Goal: Task Accomplishment & Management: Manage account settings

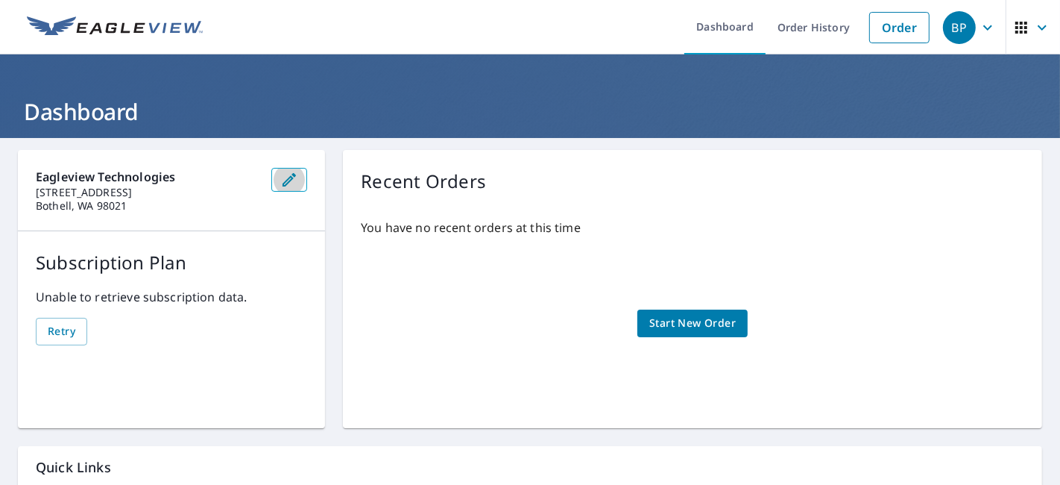
click at [294, 180] on icon "button" at bounding box center [289, 180] width 18 height 18
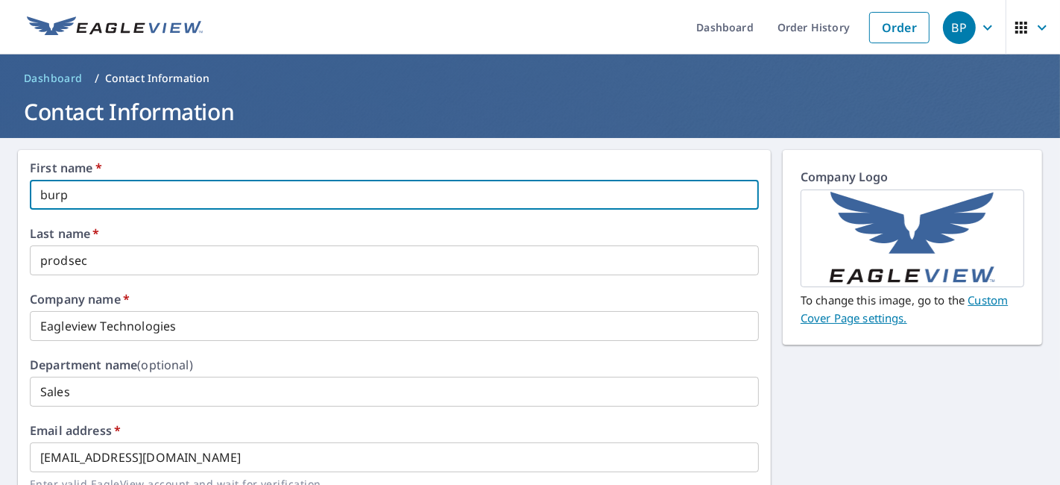
click at [175, 202] on input "burp" at bounding box center [394, 195] width 729 height 30
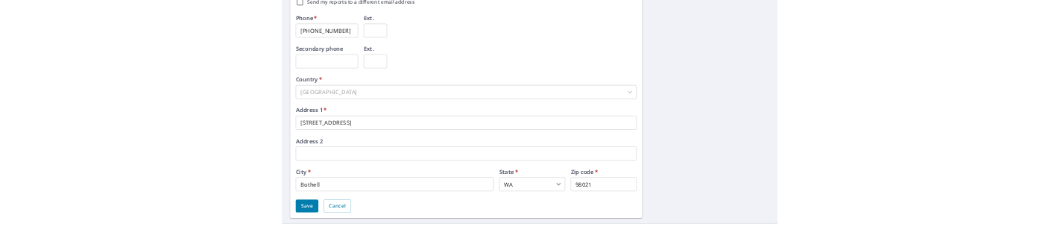
scroll to position [552, 0]
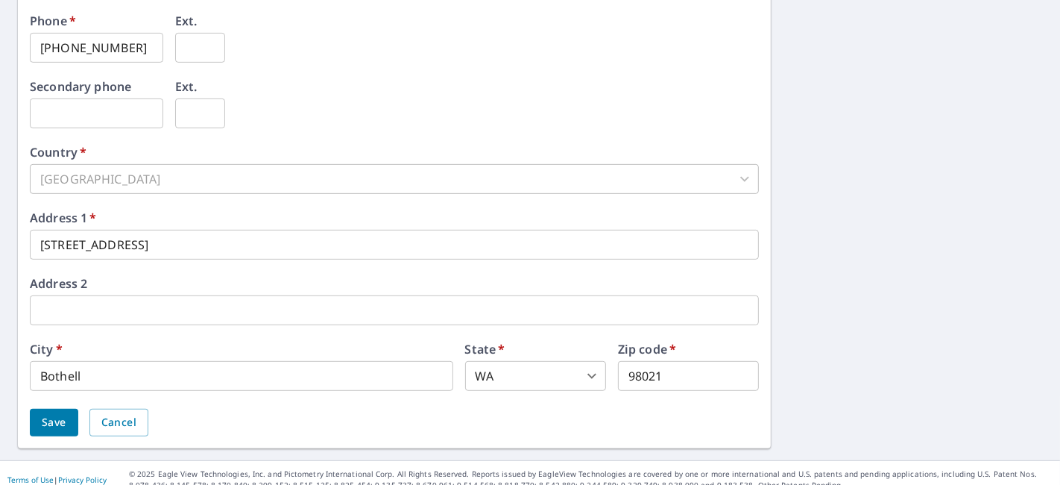
click at [251, 248] on input "[STREET_ADDRESS]" at bounding box center [394, 245] width 729 height 30
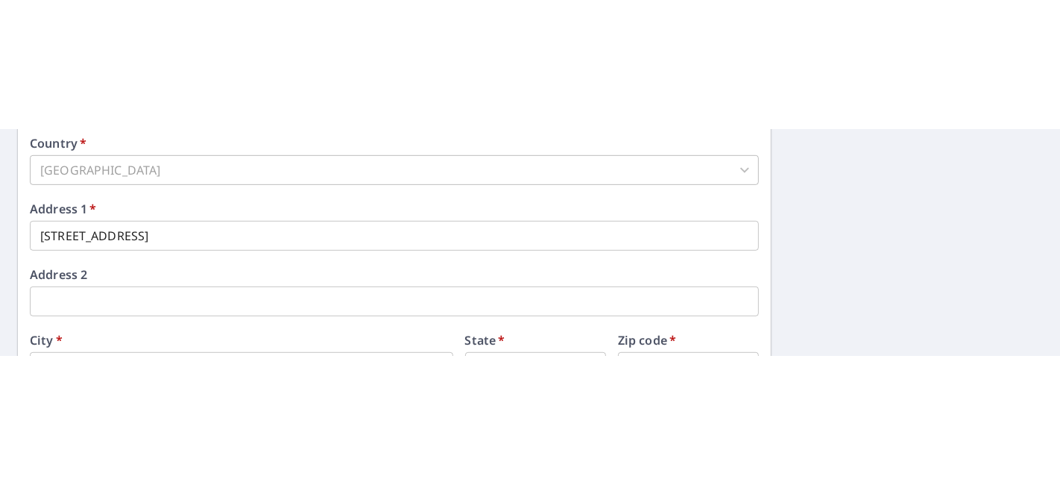
scroll to position [564, 0]
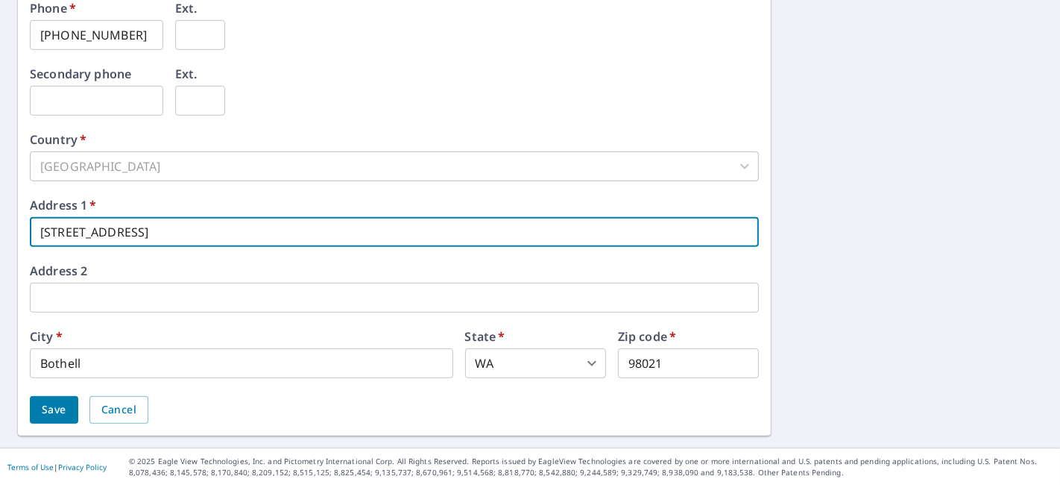
click at [236, 233] on input "[STREET_ADDRESS]" at bounding box center [394, 232] width 729 height 30
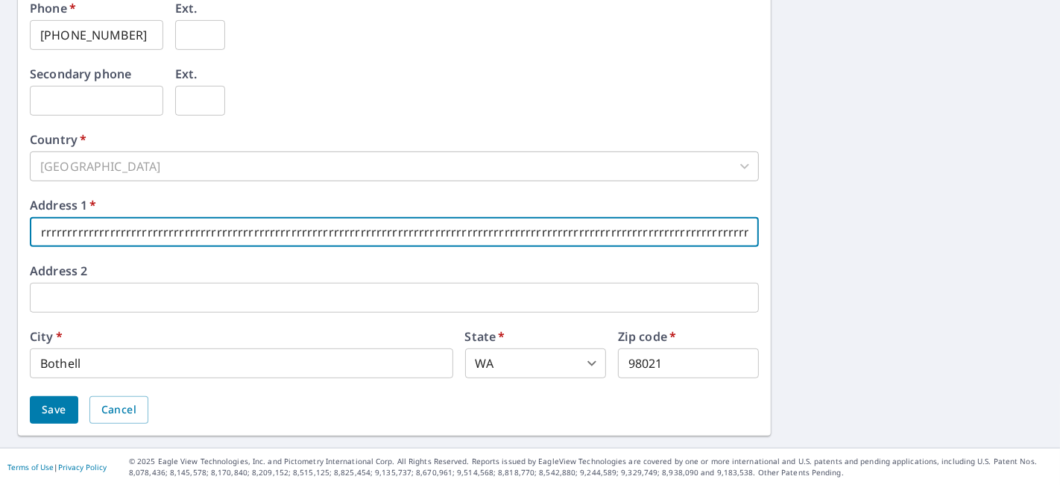
scroll to position [0, 389]
paste input "3700 [GEOGRAPHIC_DATA]"
paste input "text"
type input "3700 [GEOGRAPHIC_DATA], Ste 200rrrrrrrrrrrrrrrrrrrrrrrrrrrrrrrrrrrrrrrrrrrrrrrr…"
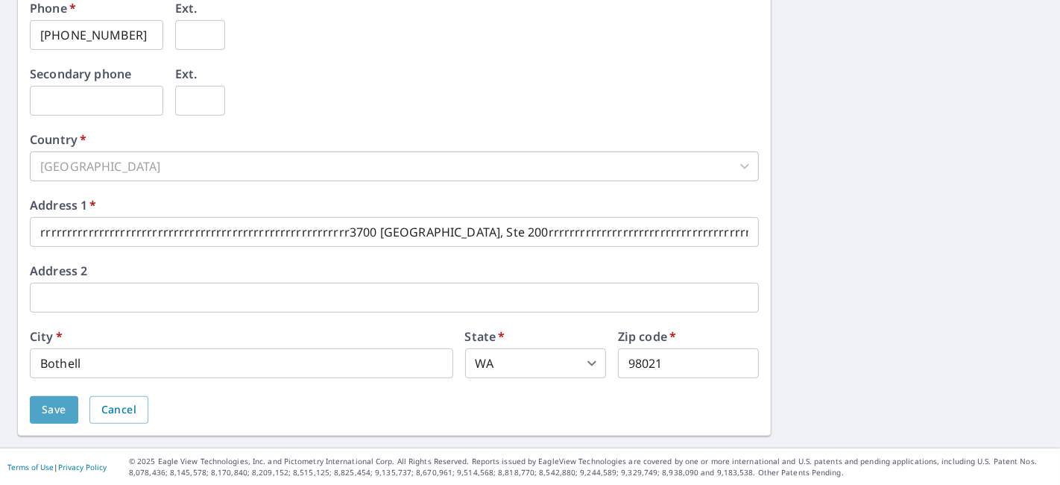
click at [48, 418] on button "Save" at bounding box center [54, 410] width 48 height 28
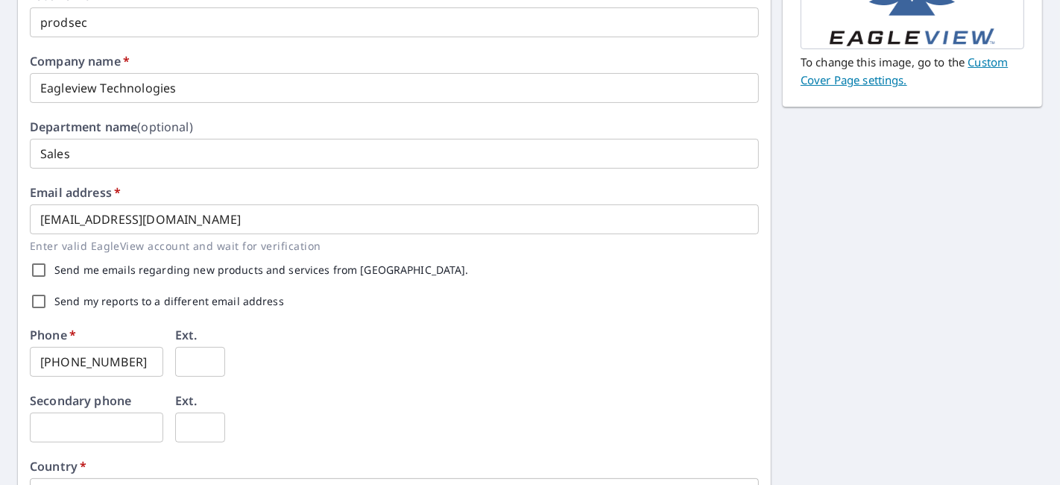
scroll to position [552, 0]
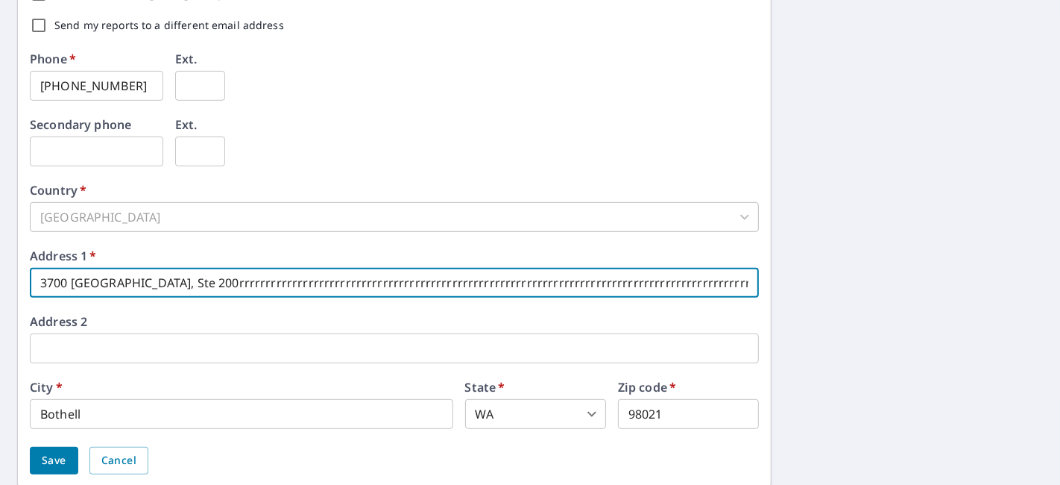
click at [461, 278] on input "3700 [GEOGRAPHIC_DATA], Ste 200rrrrrrrrrrrrrrrrrrrrrrrrrrrrrrrrrrrrrrrrrrrrrrrr…" at bounding box center [394, 283] width 729 height 30
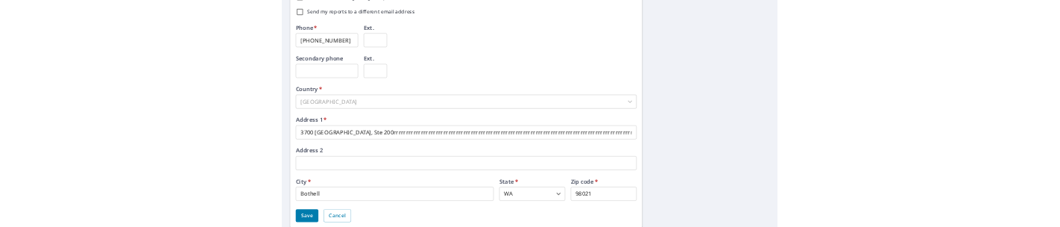
scroll to position [0, 0]
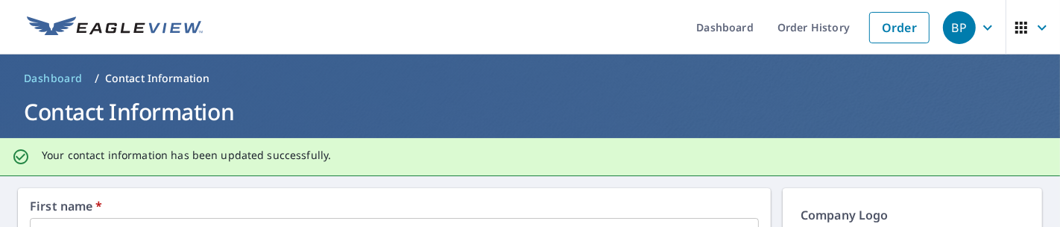
scroll to position [138, 0]
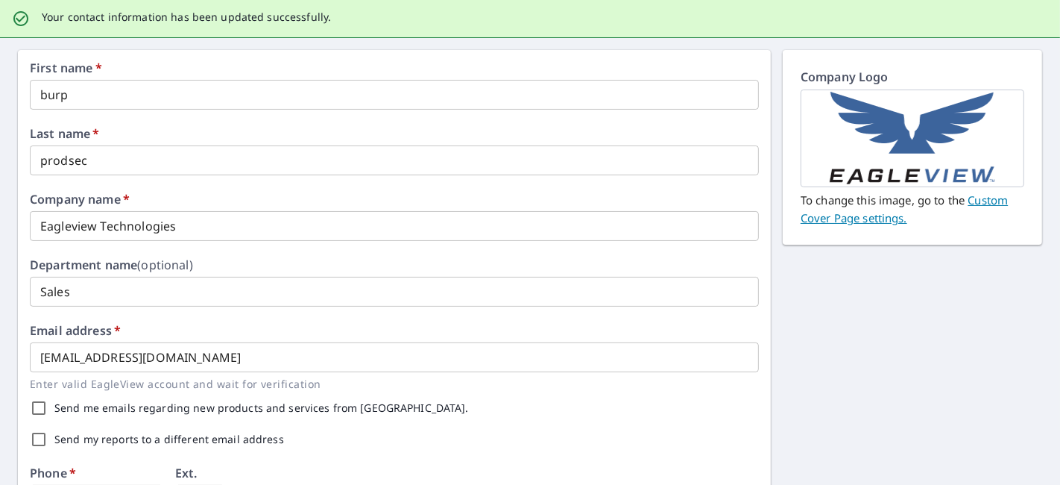
click at [233, 234] on input "Eagleview Technologies" at bounding box center [394, 226] width 729 height 30
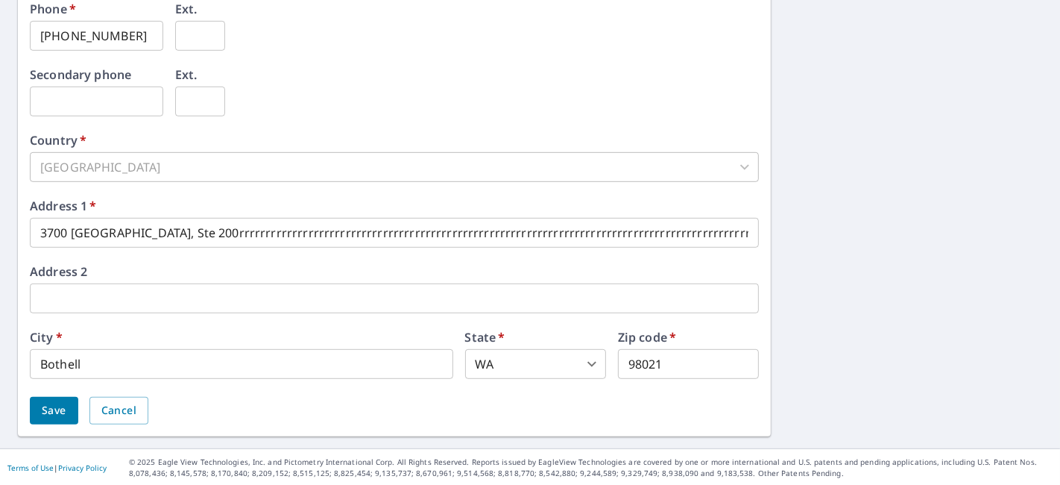
type input "Eagleview Technologies!@#$%^&*()_+:"{}<>?"
click at [58, 403] on span "Save" at bounding box center [54, 410] width 25 height 19
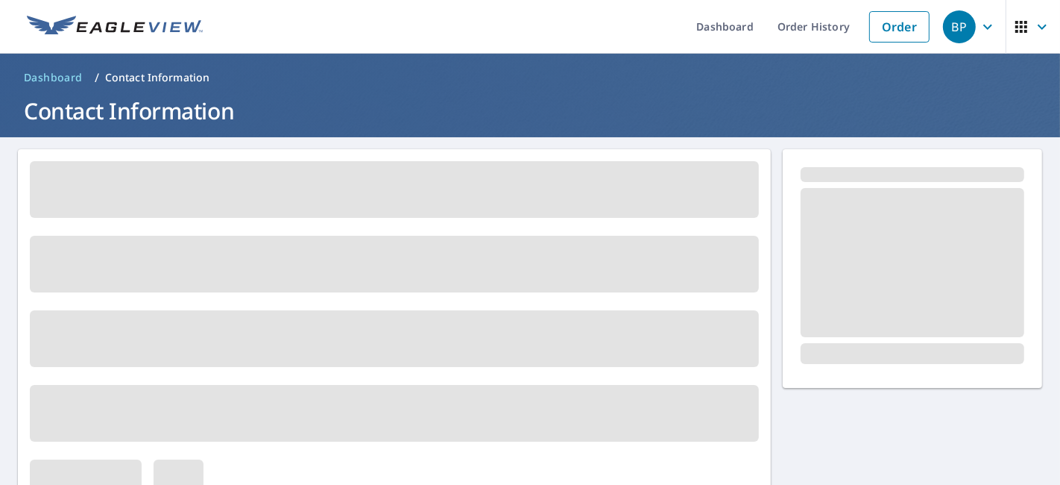
scroll to position [0, 0]
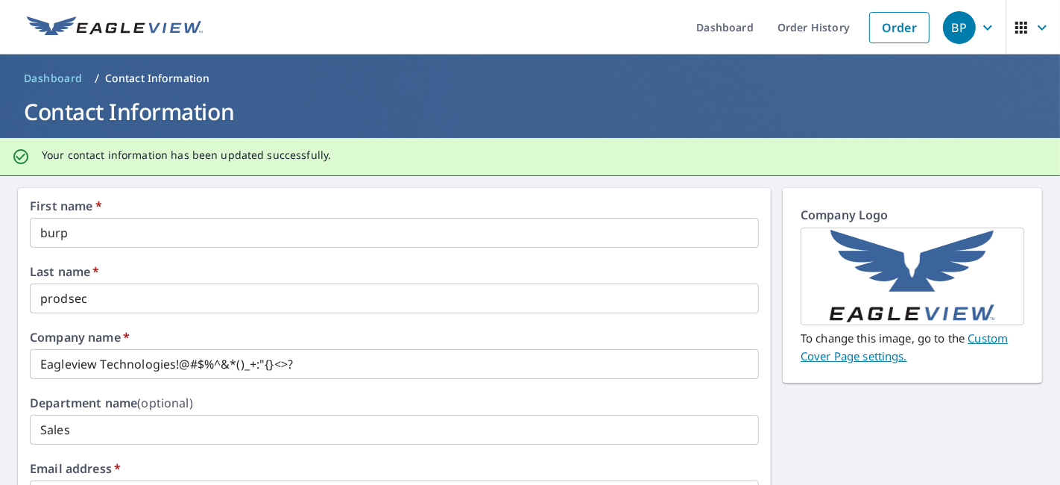
click at [863, 359] on link "Custom Cover Page settings." at bounding box center [904, 346] width 207 height 33
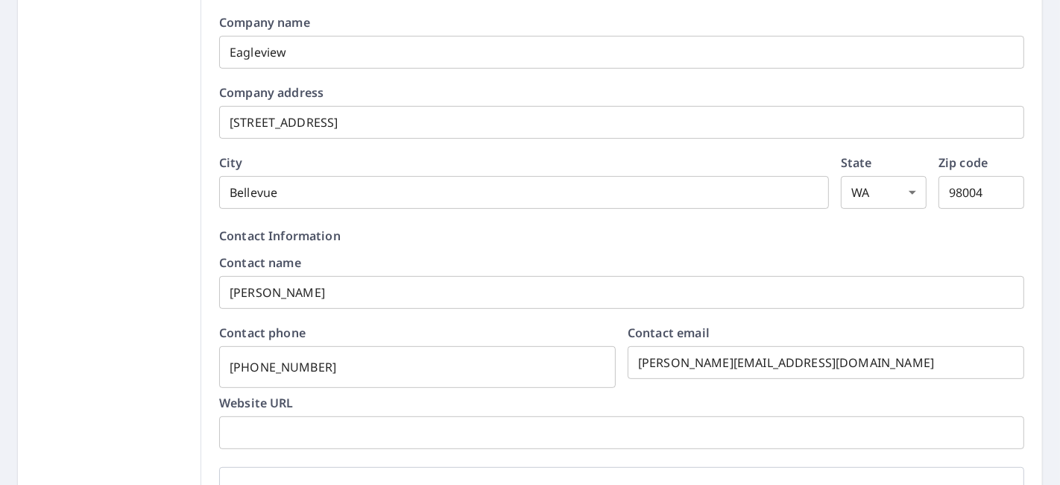
scroll to position [828, 0]
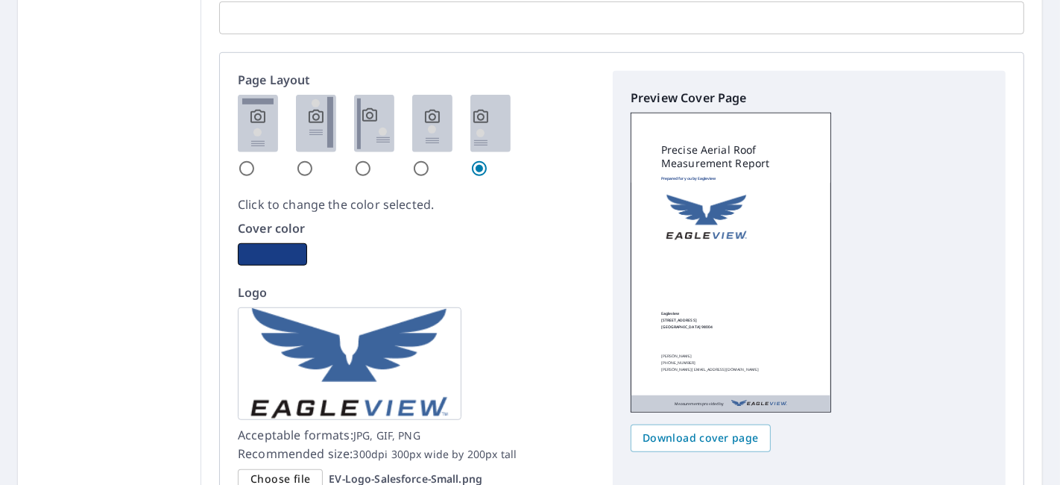
click at [422, 165] on input "radio" at bounding box center [421, 169] width 18 height 18
radio input "true"
checkbox input "true"
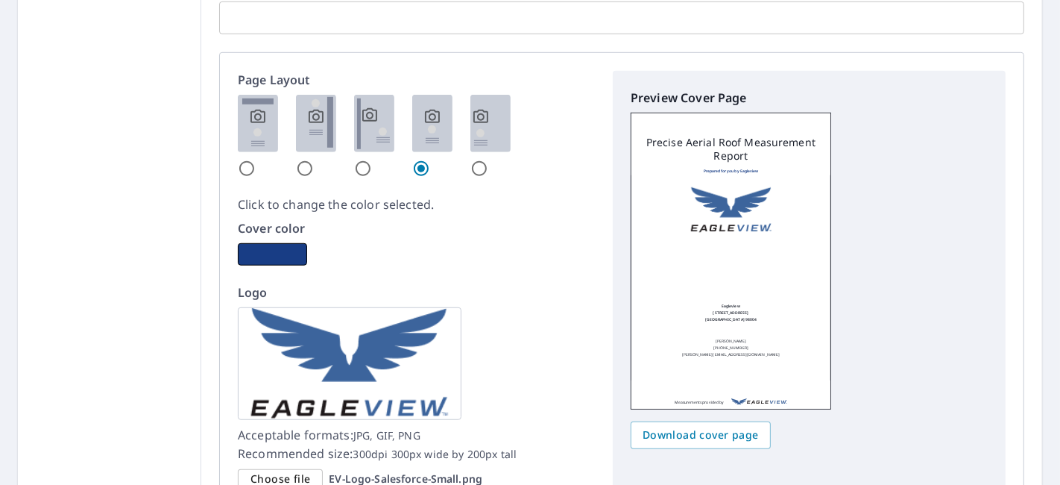
click at [472, 169] on input "radio" at bounding box center [479, 169] width 18 height 18
radio input "true"
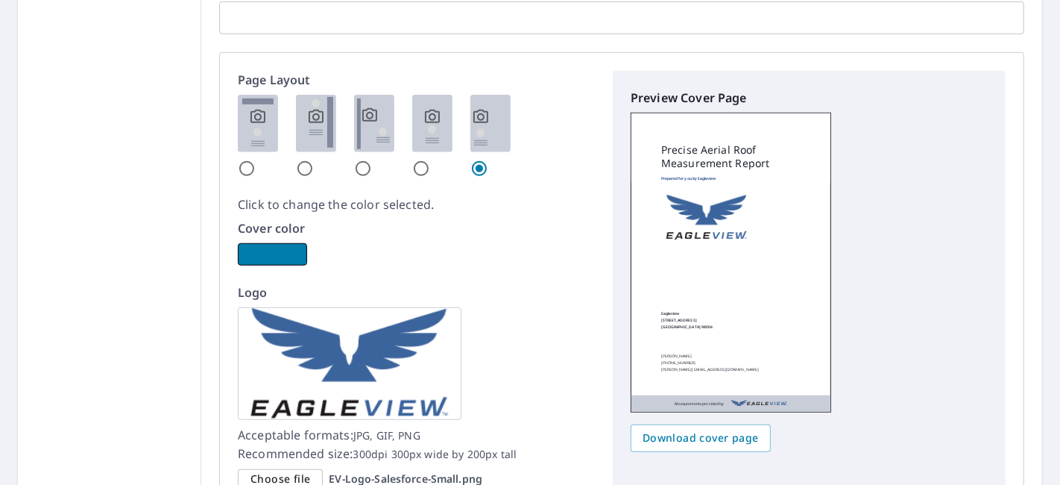
click at [289, 259] on button "button" at bounding box center [272, 254] width 69 height 22
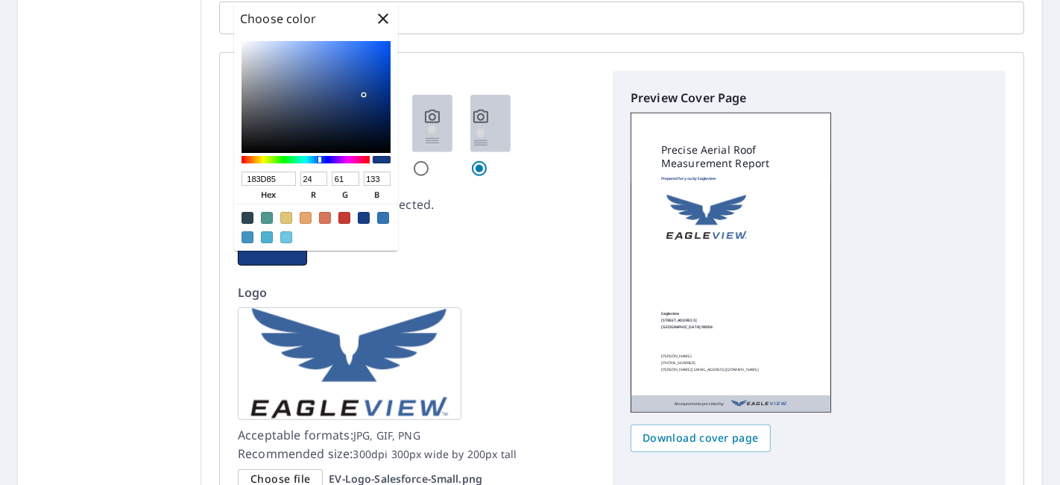
checkbox input "true"
type input "173A7F"
type input "23"
type input "58"
type input "127"
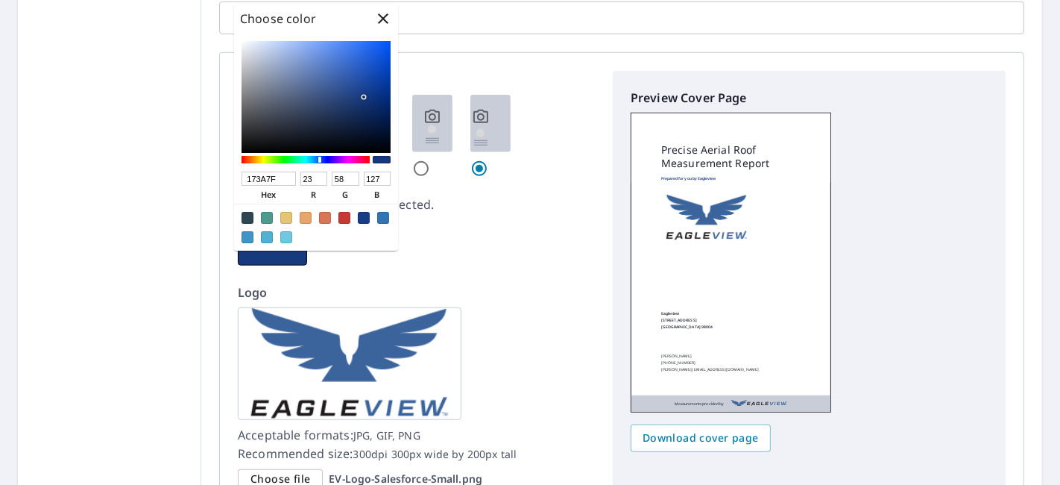
checkbox input "true"
type input "193B7F"
type input "25"
type input "59"
checkbox input "true"
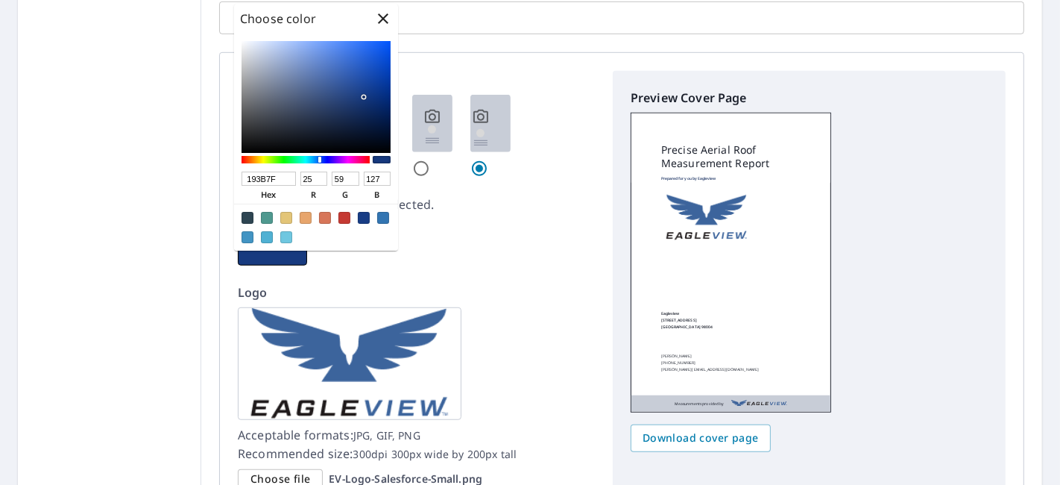
type input "2C426E"
type input "44"
type input "66"
type input "110"
checkbox input "true"
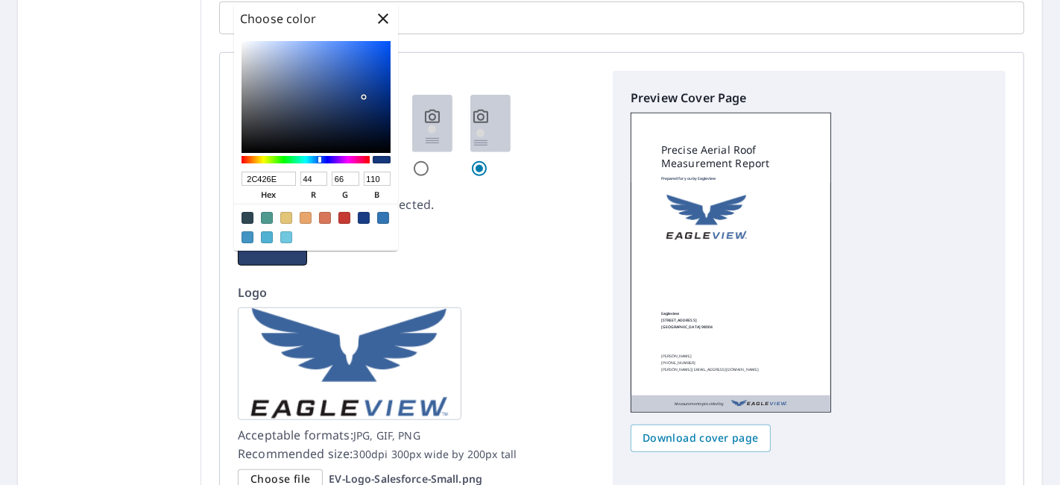
type input "324261"
type input "50"
type input "97"
checkbox input "true"
type input "384357"
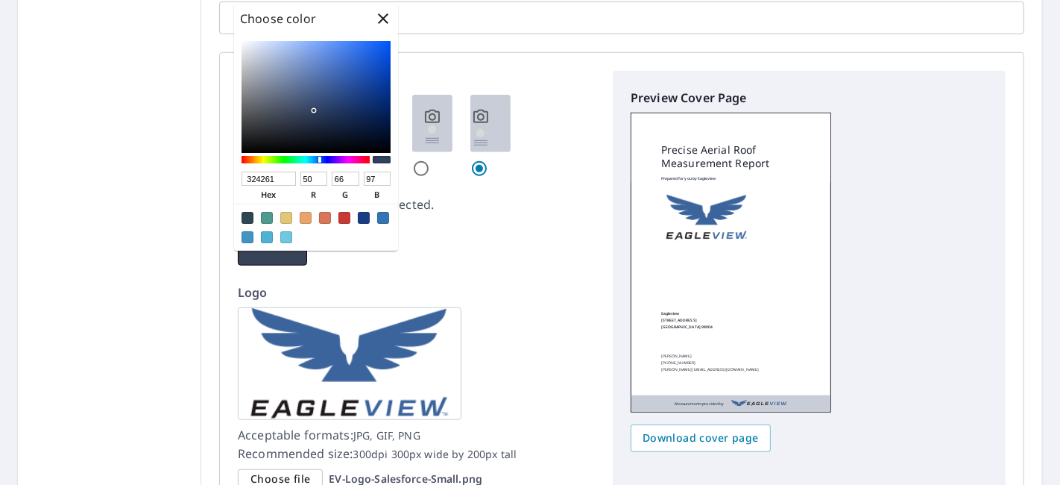
type input "56"
type input "67"
type input "87"
checkbox input "true"
type input "364052"
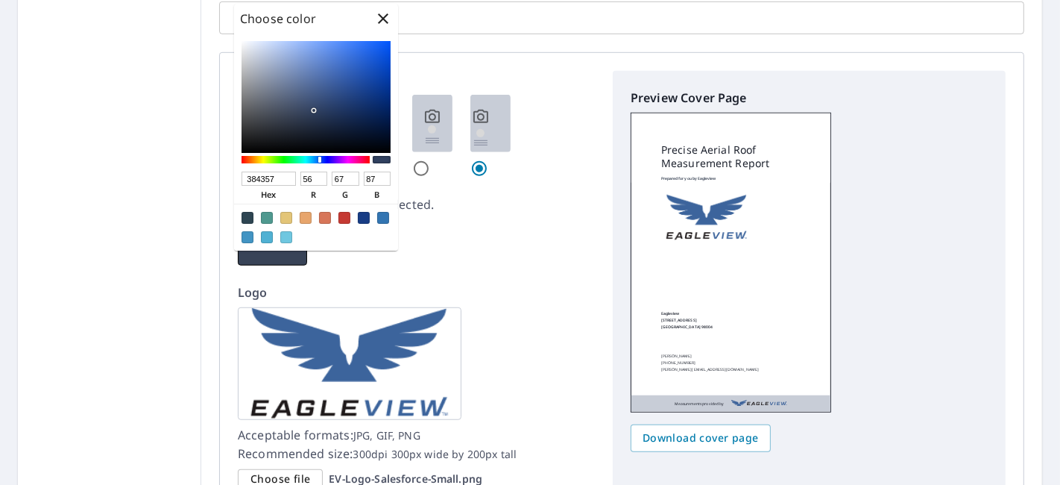
type input "54"
type input "64"
type input "82"
checkbox input "true"
type input "2E3542"
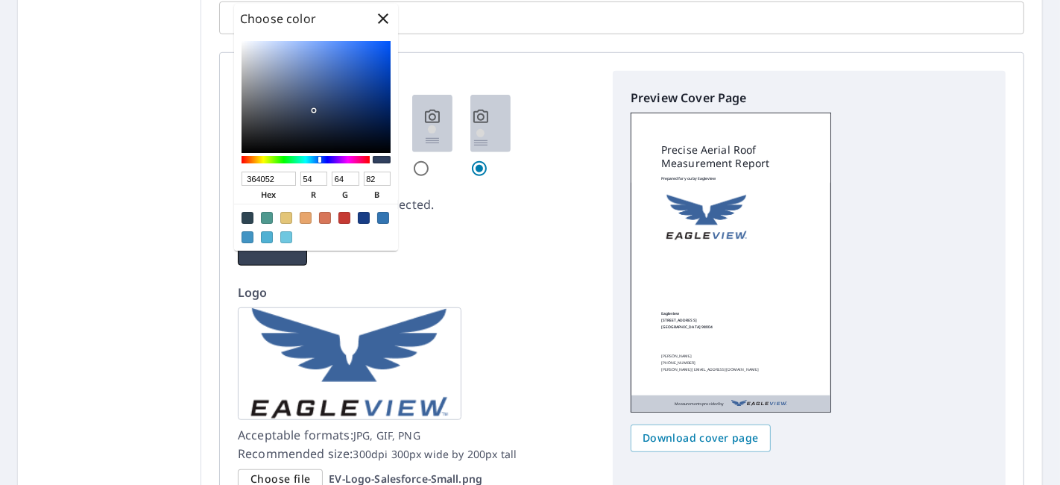
type input "46"
type input "53"
type input "66"
checkbox input "true"
type input "272C35"
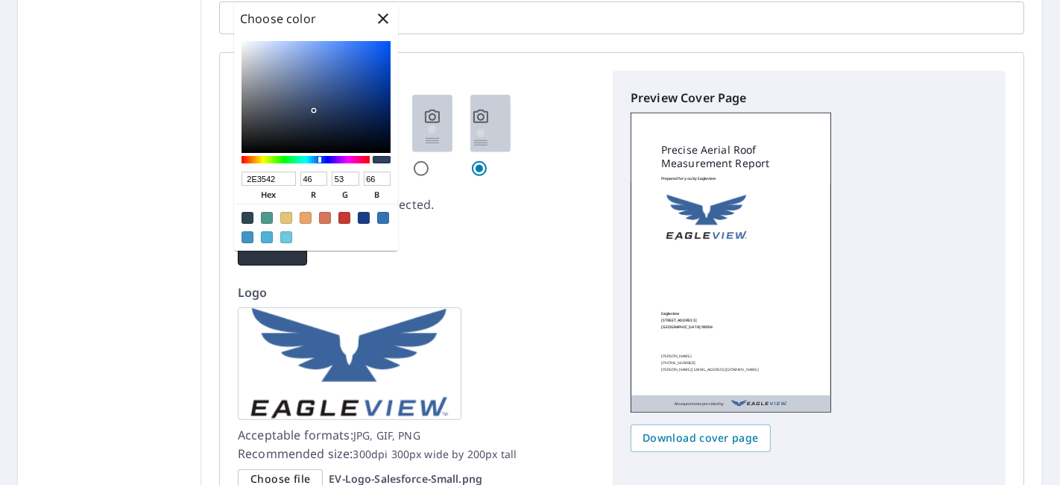
type input "39"
type input "44"
type input "53"
checkbox input "true"
type input "23272E"
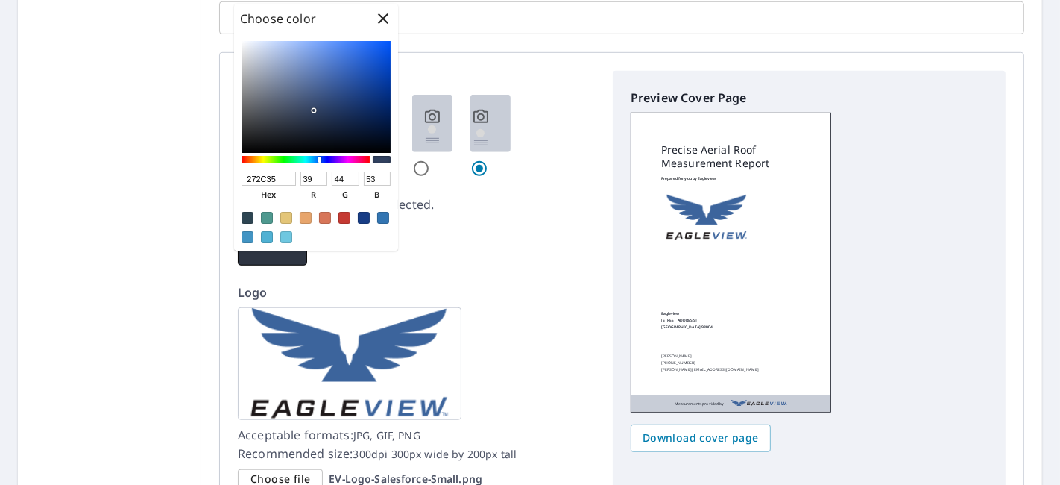
type input "35"
type input "39"
type input "46"
checkbox input "true"
type input "1D2024"
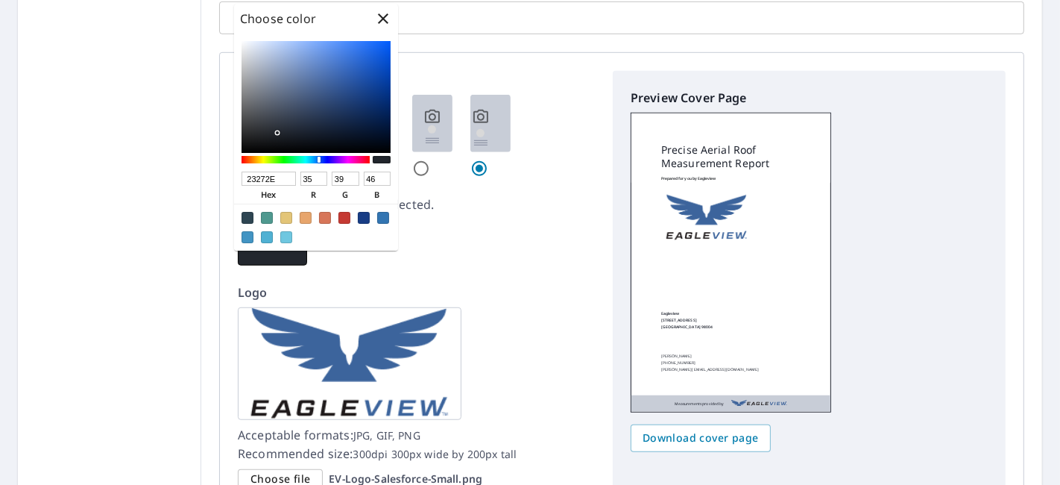
type input "29"
type input "32"
type input "36"
checkbox input "true"
type input "171819"
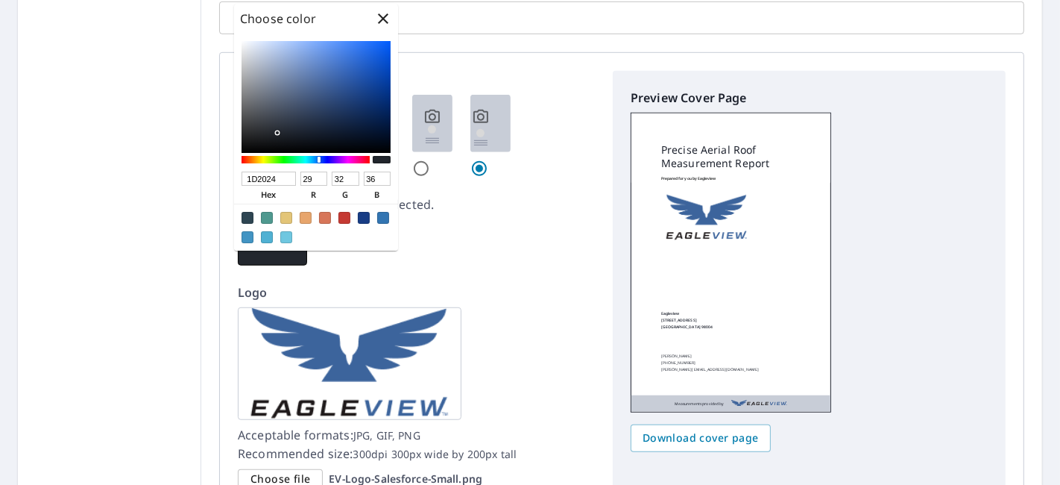
type input "23"
type input "24"
type input "25"
checkbox input "true"
type input "161718"
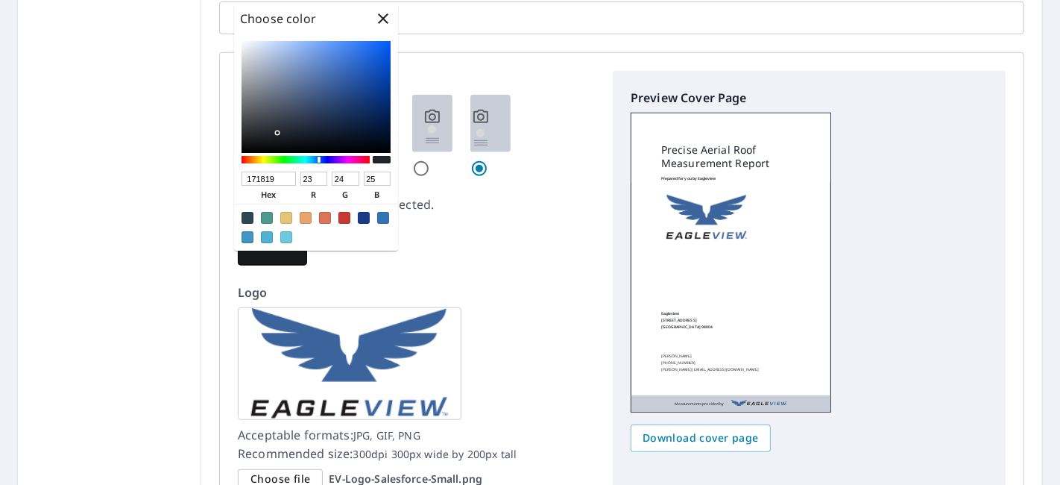
type input "22"
type input "23"
type input "24"
checkbox input "true"
type input "141516"
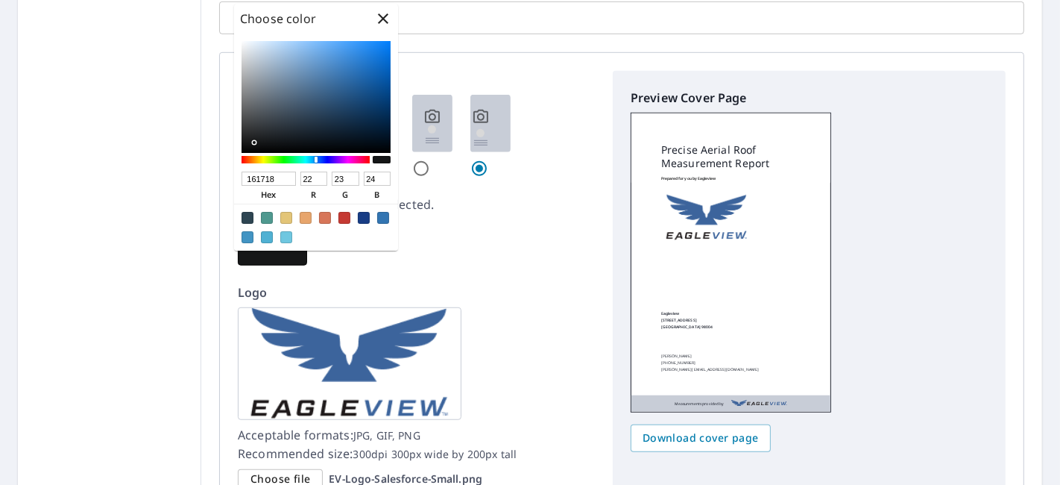
type input "20"
type input "21"
type input "22"
checkbox input "true"
type input "111213"
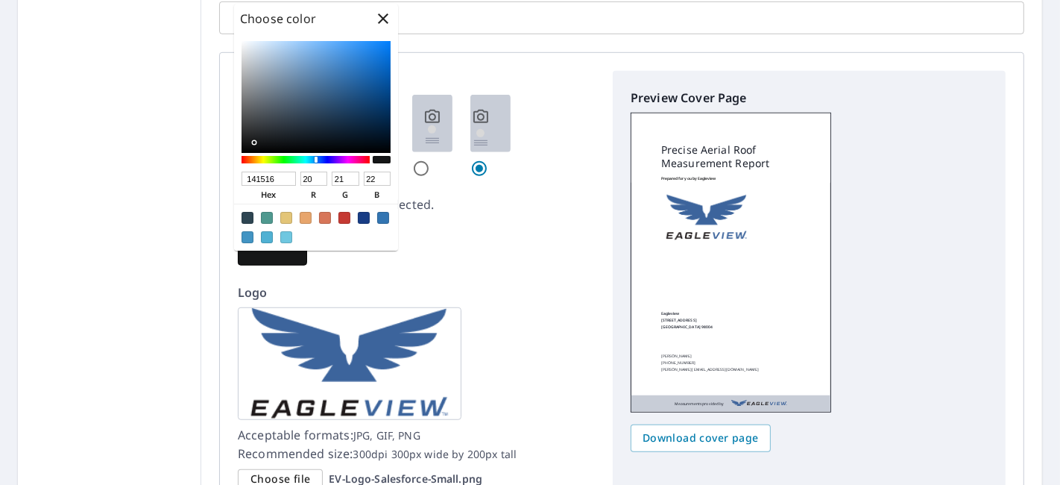
type input "17"
type input "18"
type input "19"
checkbox input "true"
type input "0E0F0F"
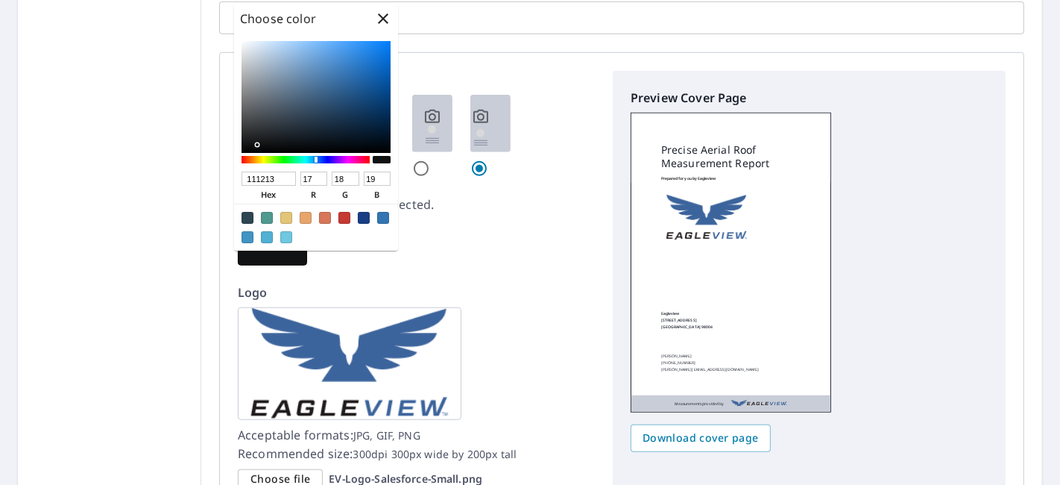
type input "14"
type input "15"
checkbox input "true"
type input "0B0C0C"
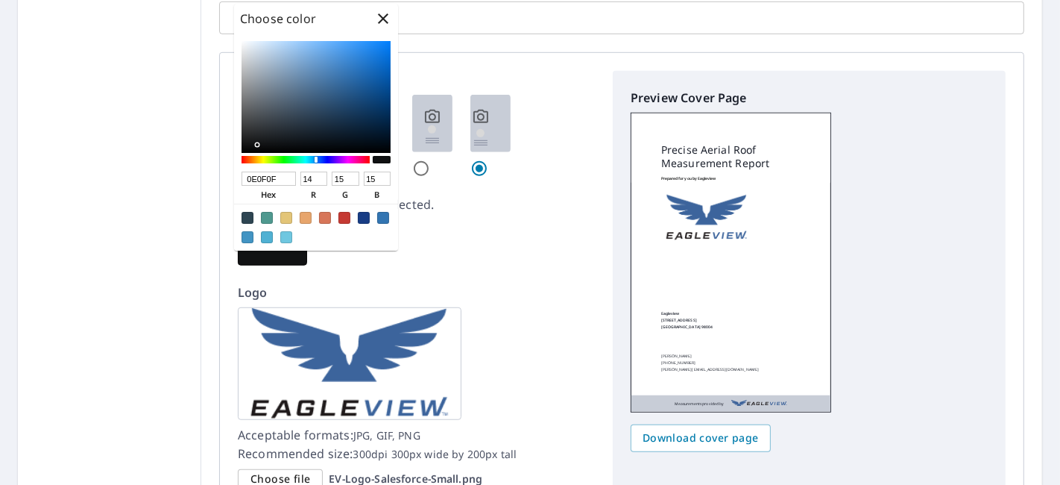
type input "11"
type input "12"
checkbox input "true"
type input "060707"
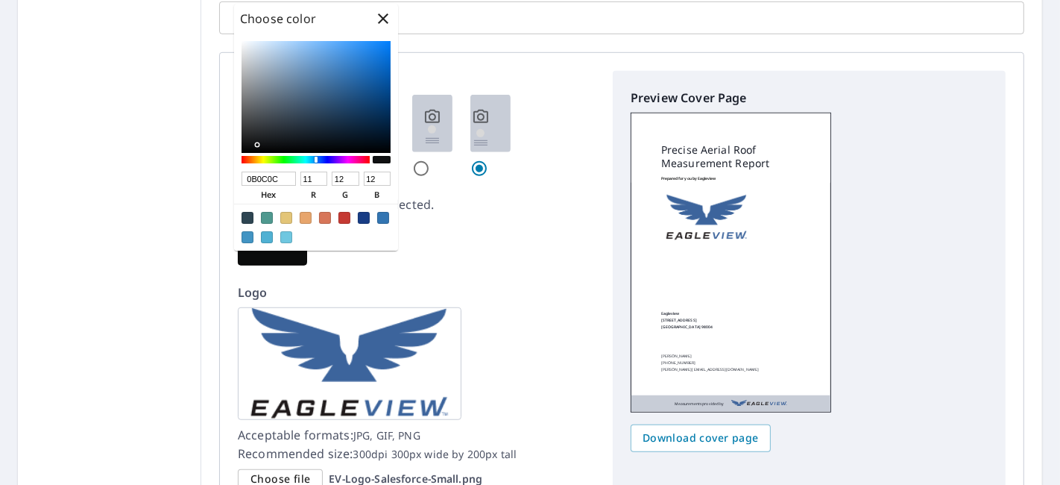
type input "6"
type input "7"
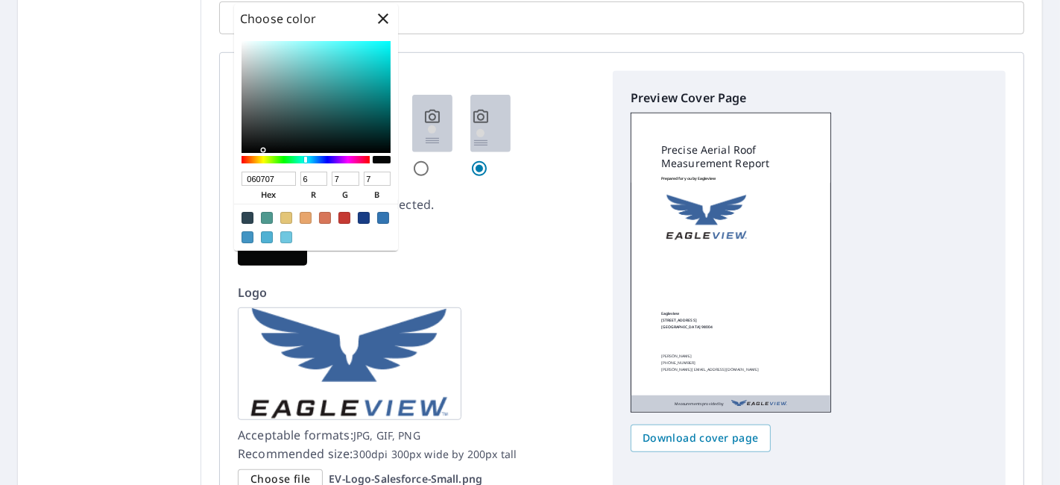
checkbox input "true"
type input "080A0A"
type input "8"
type input "10"
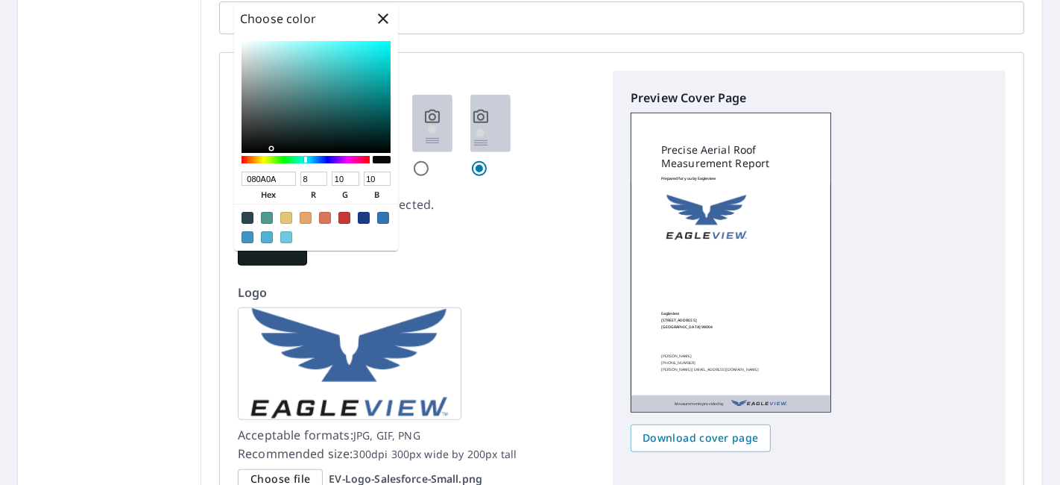
checkbox input "true"
type input "162222"
type input "22"
type input "34"
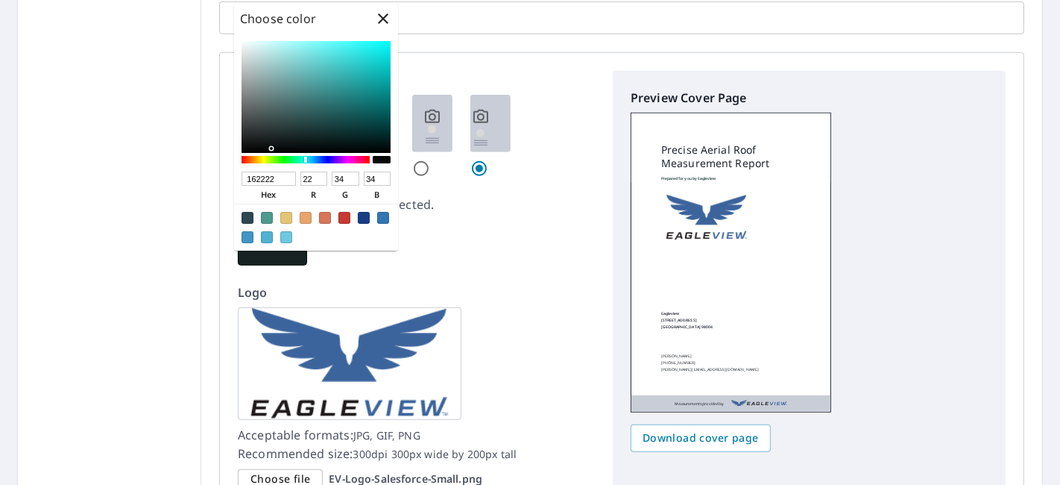
checkbox input "true"
type input "1C3B3B"
type input "28"
type input "59"
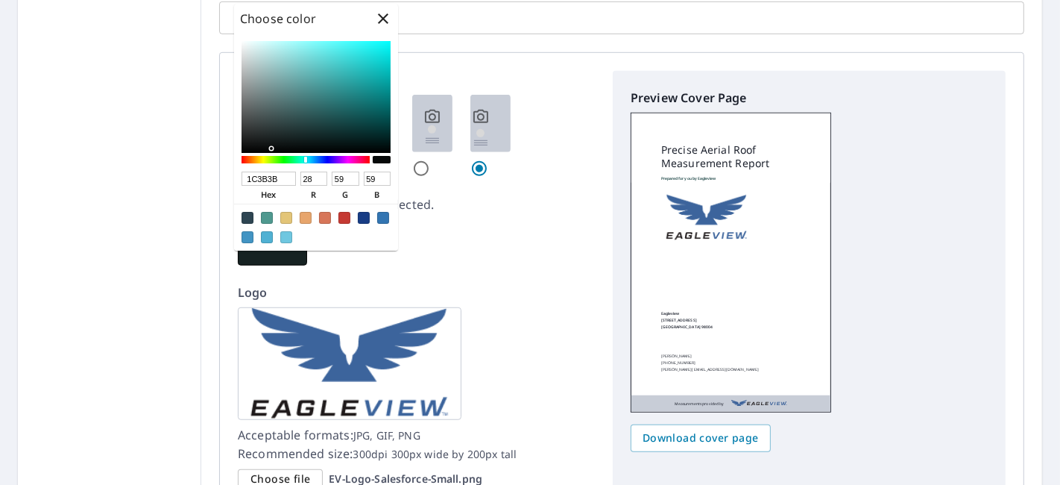
checkbox input "true"
type input "1D4646"
type input "29"
type input "70"
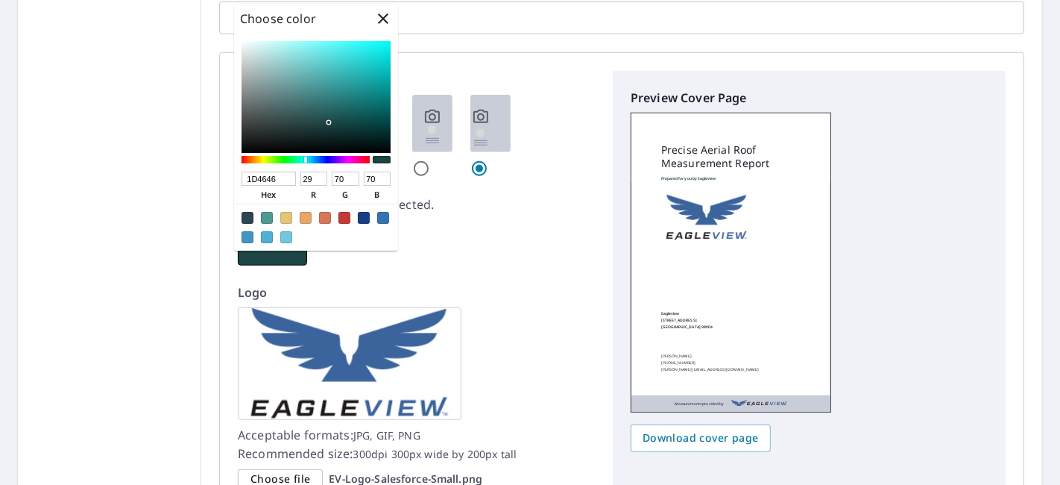
checkbox input "true"
type input "1B4141"
type input "27"
type input "65"
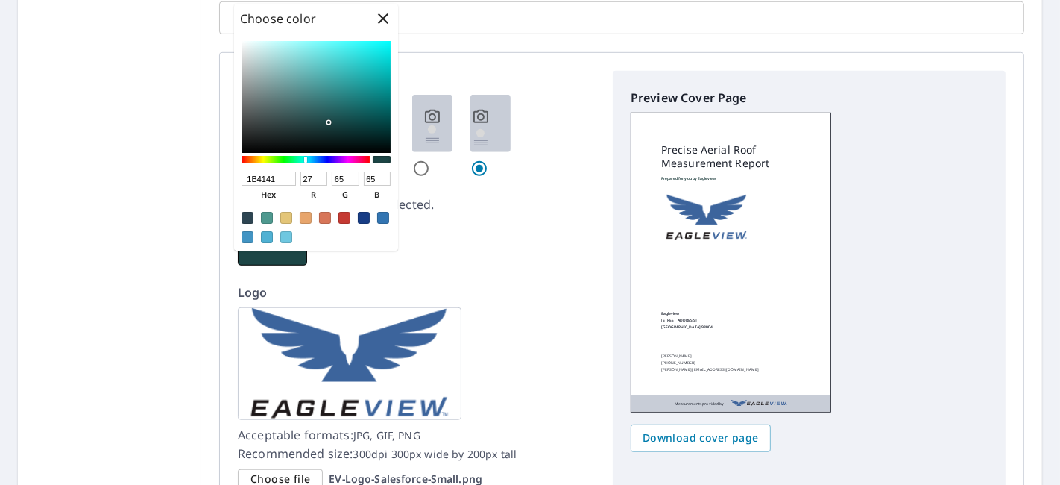
checkbox input "true"
type input "183838"
type input "24"
type input "56"
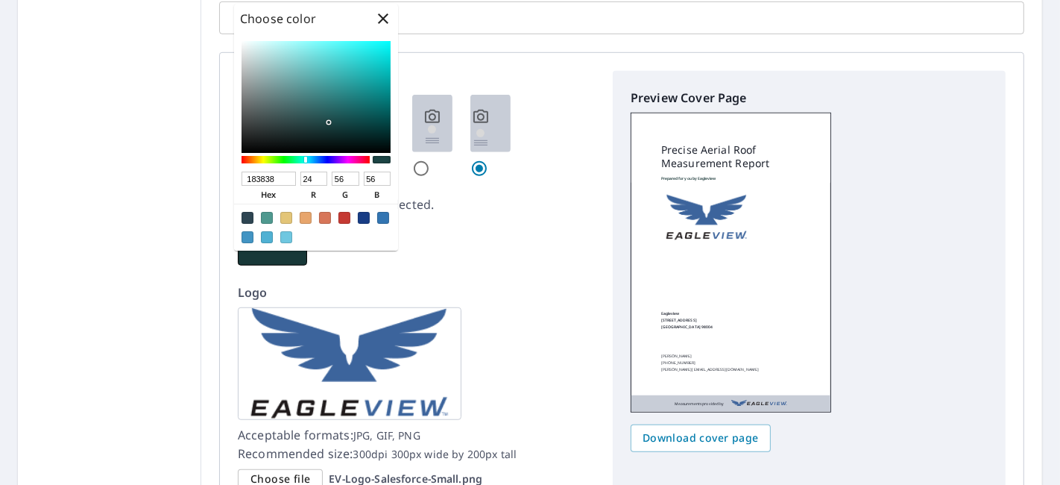
checkbox input "true"
type input "173535"
type input "23"
type input "53"
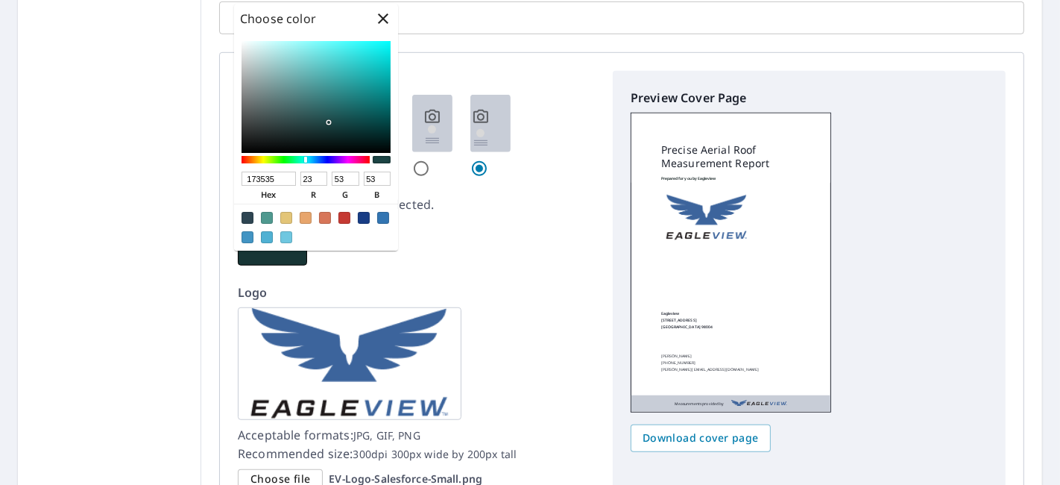
checkbox input "true"
type input "0A1818"
type input "10"
type input "24"
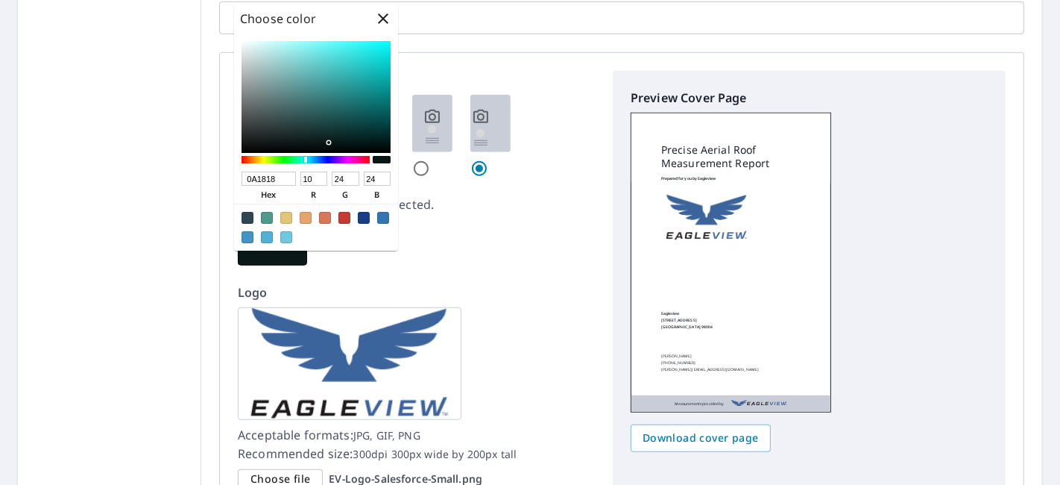
drag, startPoint x: 364, startPoint y: 97, endPoint x: 327, endPoint y: 142, distance: 58.3
click at [329, 142] on div at bounding box center [330, 143] width 3 height 3
click at [590, 299] on div "Page Layout Click to change the color selected. Cover color Logo Acceptable for…" at bounding box center [621, 280] width 805 height 456
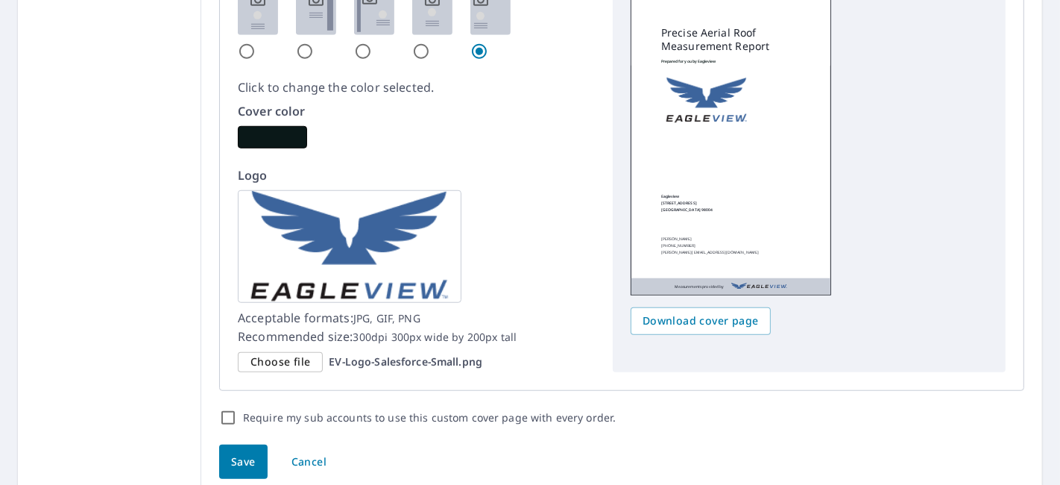
scroll to position [1004, 0]
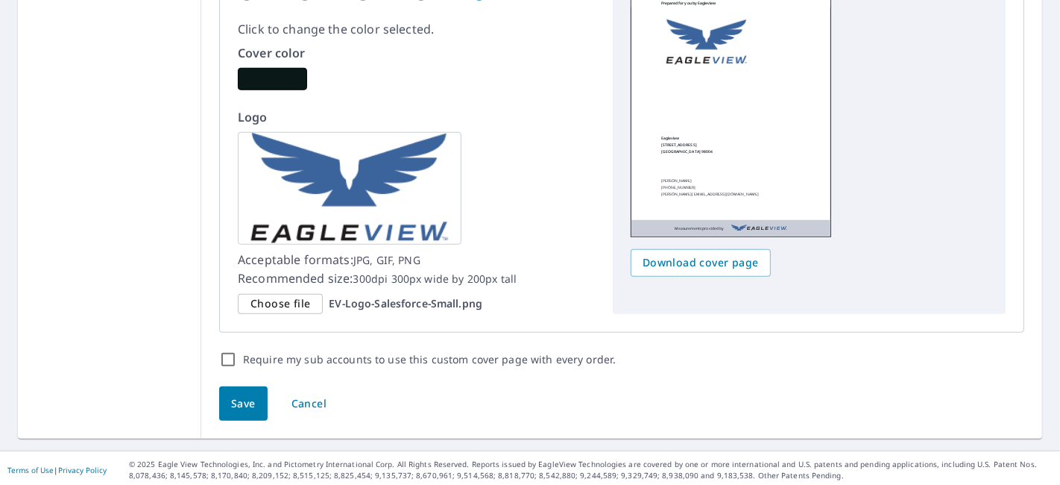
click at [250, 405] on span "Save" at bounding box center [243, 403] width 25 height 19
checkbox input "true"
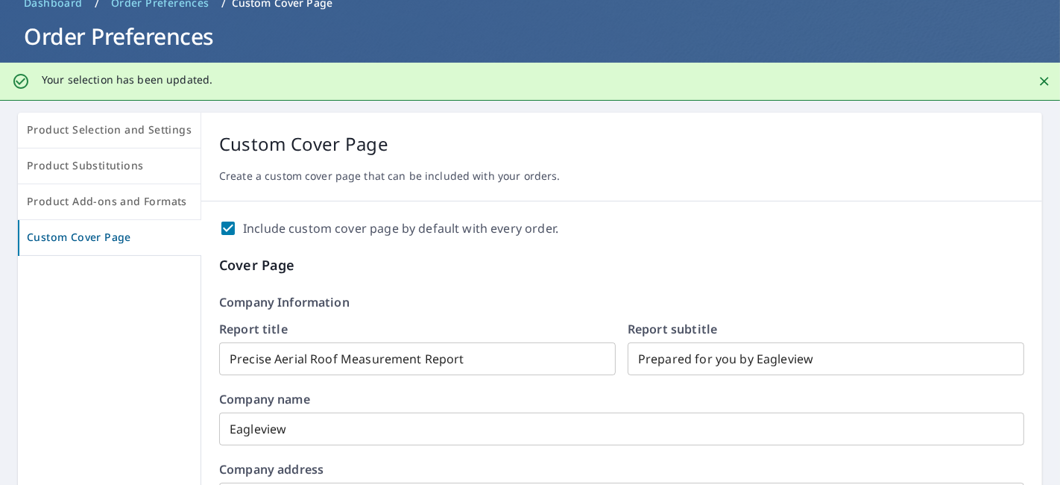
scroll to position [490, 0]
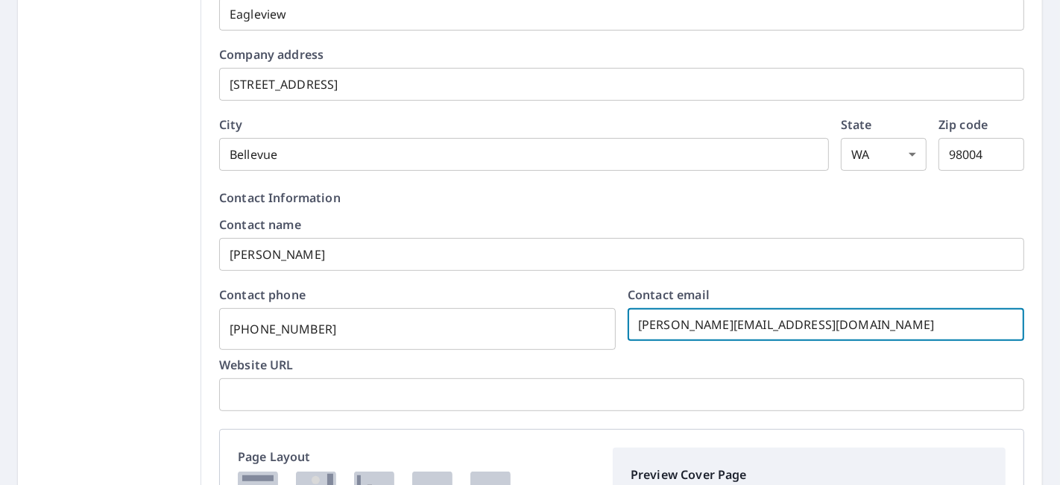
drag, startPoint x: 695, startPoint y: 323, endPoint x: 643, endPoint y: 324, distance: 52.2
click at [643, 324] on input "[PERSON_NAME][EMAIL_ADDRESS][DOMAIN_NAME]" at bounding box center [826, 324] width 397 height 42
drag, startPoint x: 699, startPoint y: 329, endPoint x: 613, endPoint y: 333, distance: 86.6
click at [613, 333] on div "Contact phone [PHONE_NUMBER] ​ Contact email [PERSON_NAME][EMAIL_ADDRESS][DOMAI…" at bounding box center [621, 315] width 805 height 52
checkbox input "true"
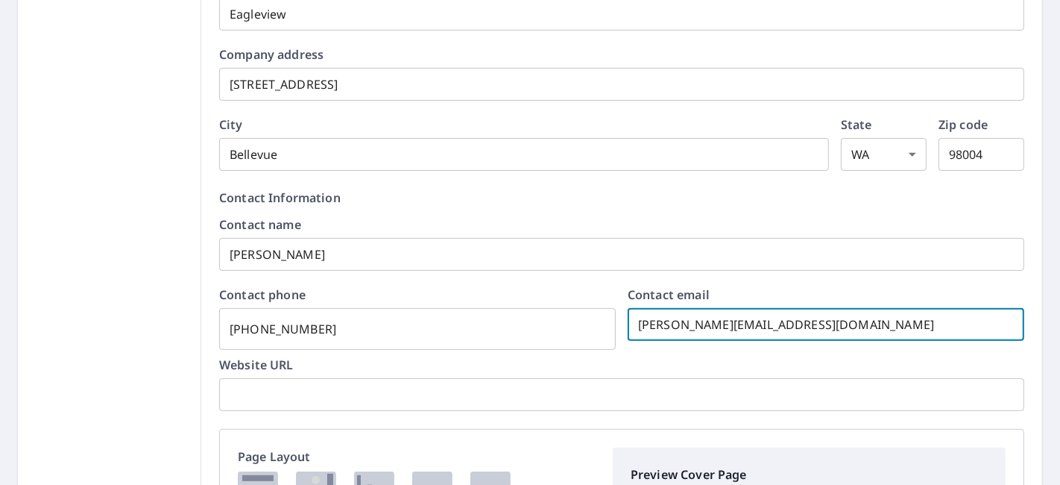
type input "d@[DOMAIN_NAME]"
checkbox input "true"
type input "[EMAIL_ADDRESS][DOMAIN_NAME]"
checkbox input "true"
type input "[EMAIL_ADDRESS][DOMAIN_NAME]"
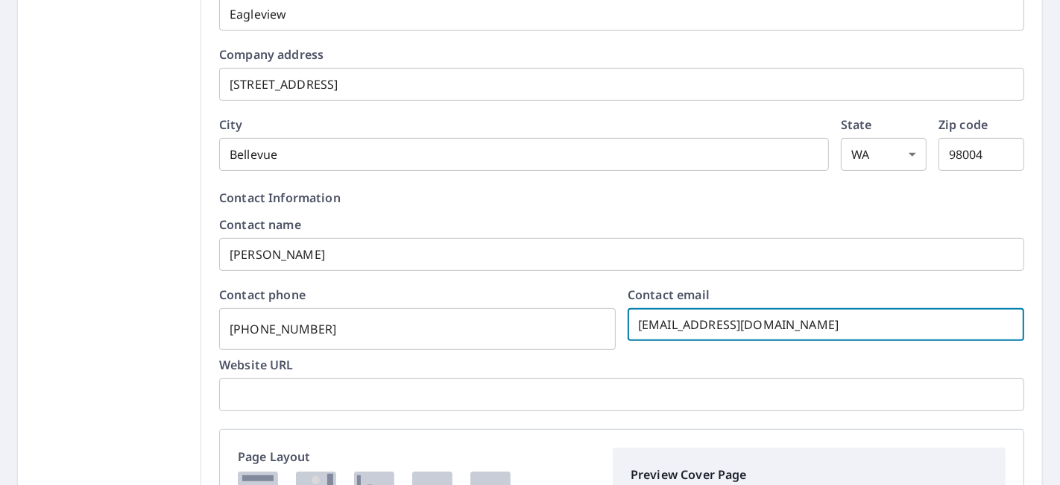
checkbox input "true"
type input "[EMAIL_ADDRESS][DOMAIN_NAME]"
checkbox input "true"
type input "[PERSON_NAME][EMAIL_ADDRESS][DOMAIN_NAME]"
checkbox input "true"
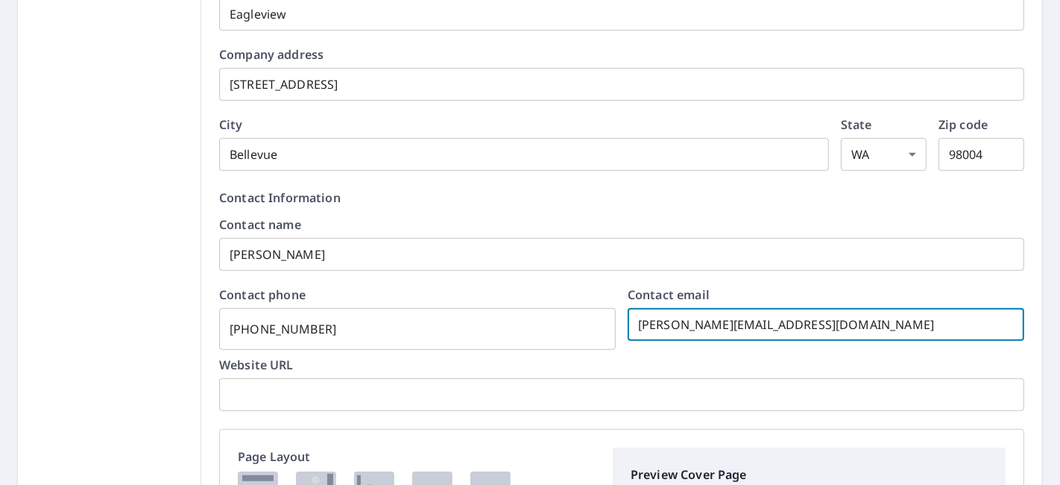
type input "[PERSON_NAME].@[DOMAIN_NAME]"
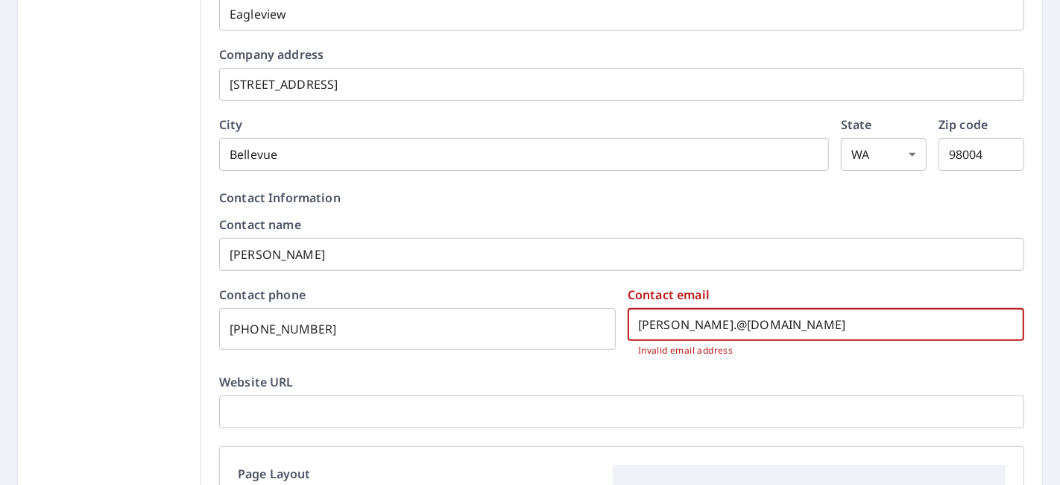
checkbox input "true"
type input "[PERSON_NAME][EMAIL_ADDRESS][DOMAIN_NAME]"
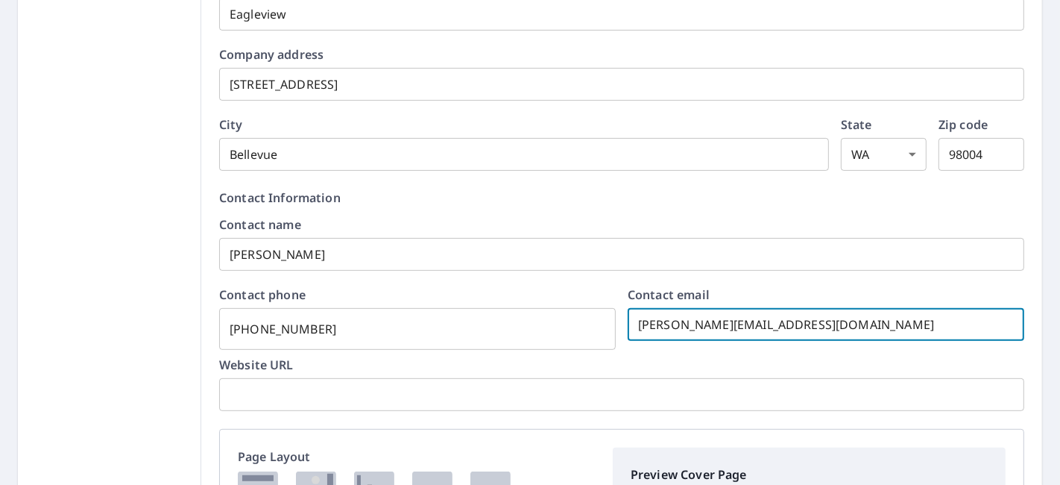
checkbox input "true"
type input "[PERSON_NAME][DOMAIN_NAME][EMAIL_ADDRESS][DOMAIN_NAME]"
checkbox input "true"
type input "[PERSON_NAME][EMAIL_ADDRESS][DOMAIN_NAME]"
checkbox input "true"
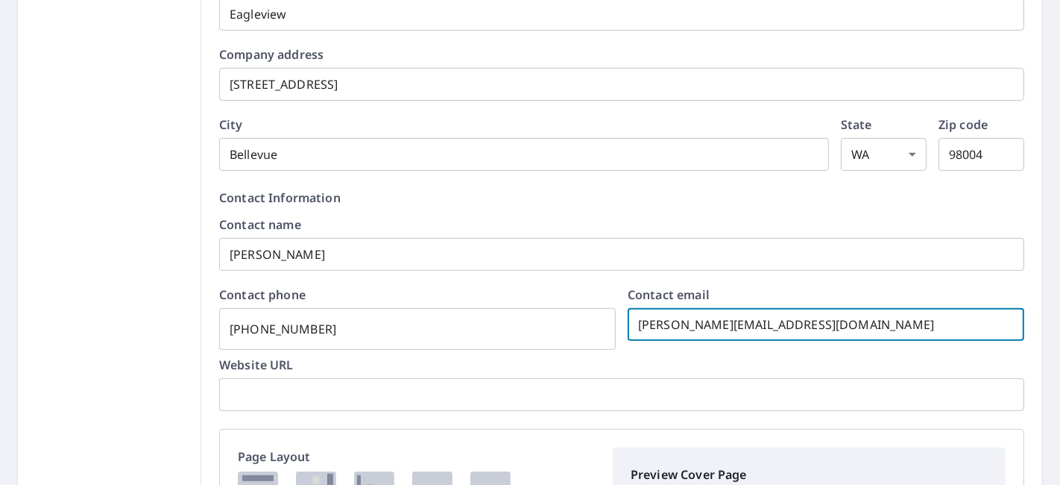
type input "[PERSON_NAME][EMAIL_ADDRESS][DOMAIN_NAME]"
checkbox input "true"
type input "[PERSON_NAME][EMAIL_ADDRESS][DOMAIN_NAME]"
checkbox input "true"
type input "[PERSON_NAME][EMAIL_ADDRESS][DOMAIN_NAME]"
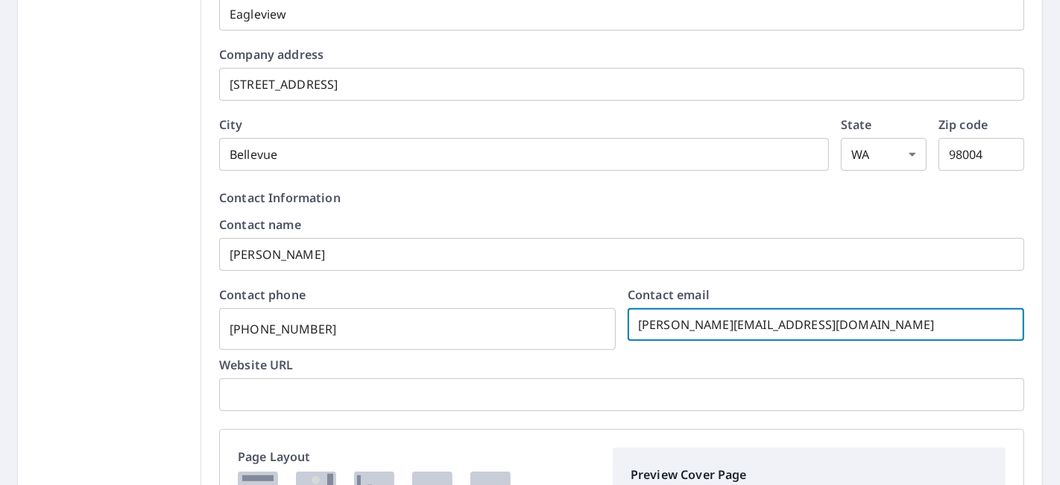
checkbox input "true"
type input "[PERSON_NAME][EMAIL_ADDRESS][DOMAIN_NAME]"
checkbox input "true"
type input "[PERSON_NAME][DOMAIN_NAME][EMAIL_ADDRESS][DOMAIN_NAME]"
checkbox input "true"
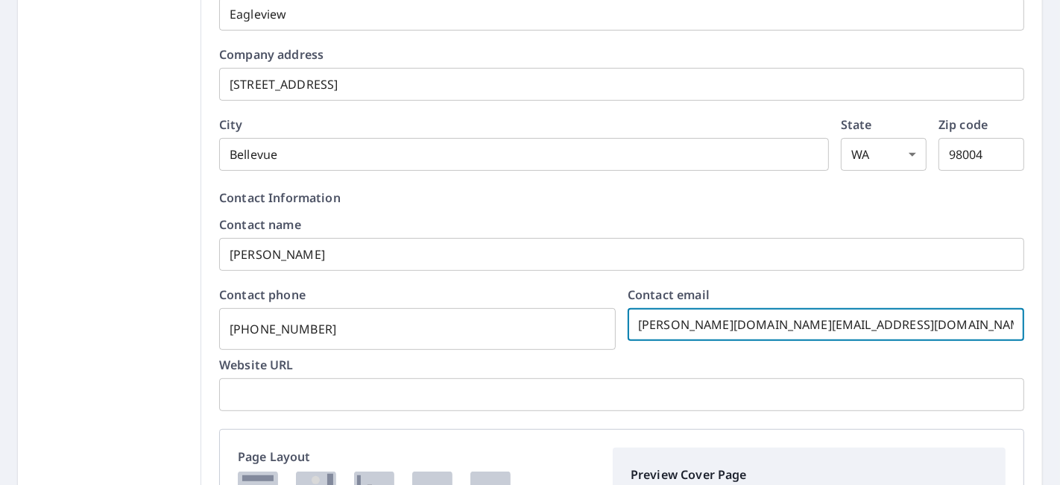
type input "[PERSON_NAME][EMAIL_ADDRESS][DOMAIN_NAME]"
checkbox input "true"
type input "[PERSON_NAME].@[DOMAIN_NAME]"
checkbox input "true"
type input "[PERSON_NAME][EMAIL_ADDRESS][DOMAIN_NAME]"
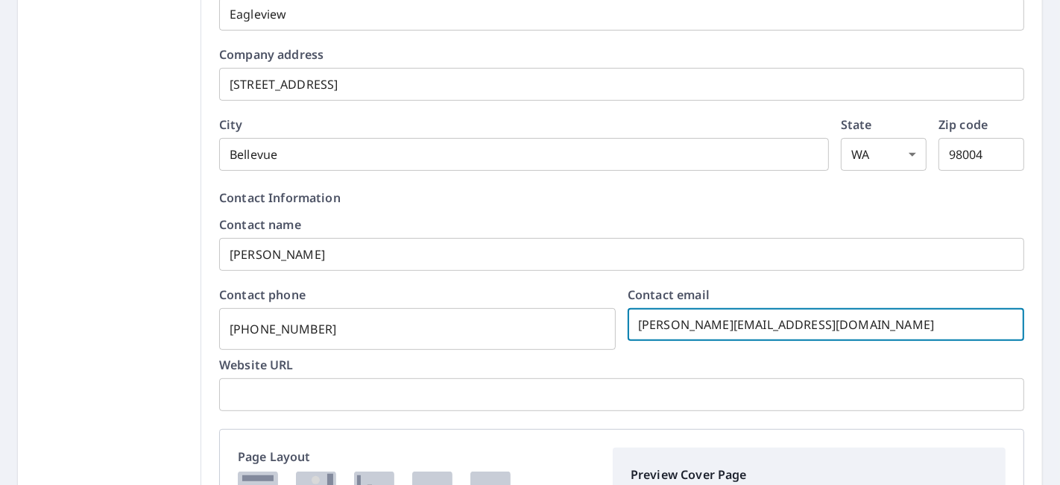
checkbox input "true"
type input "[EMAIL_ADDRESS][DOMAIN_NAME]"
checkbox input "true"
type input "[EMAIL_ADDRESS][DOMAIN_NAME]"
checkbox input "true"
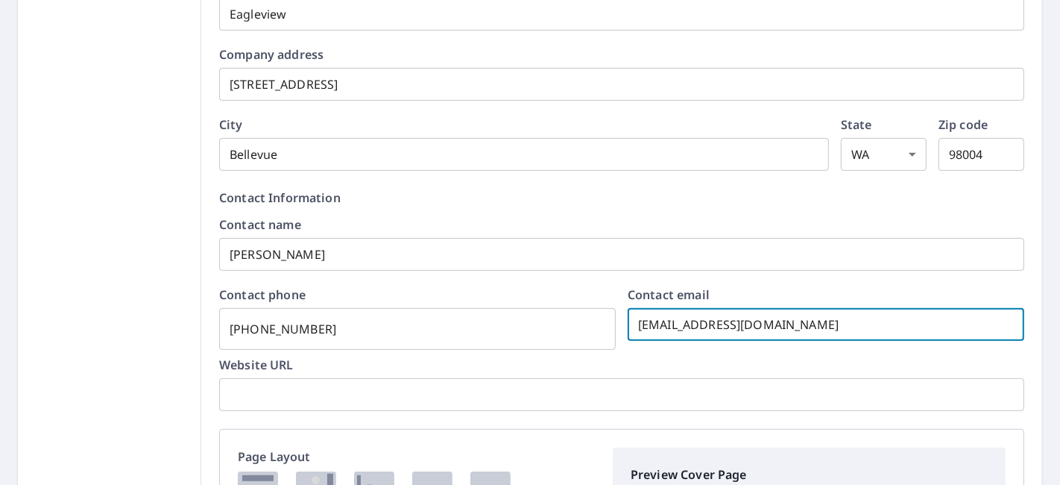
type input "[EMAIL_ADDRESS][DOMAIN_NAME]"
checkbox input "true"
type input "d@[DOMAIN_NAME]"
checkbox input "true"
type input "@[DOMAIN_NAME]"
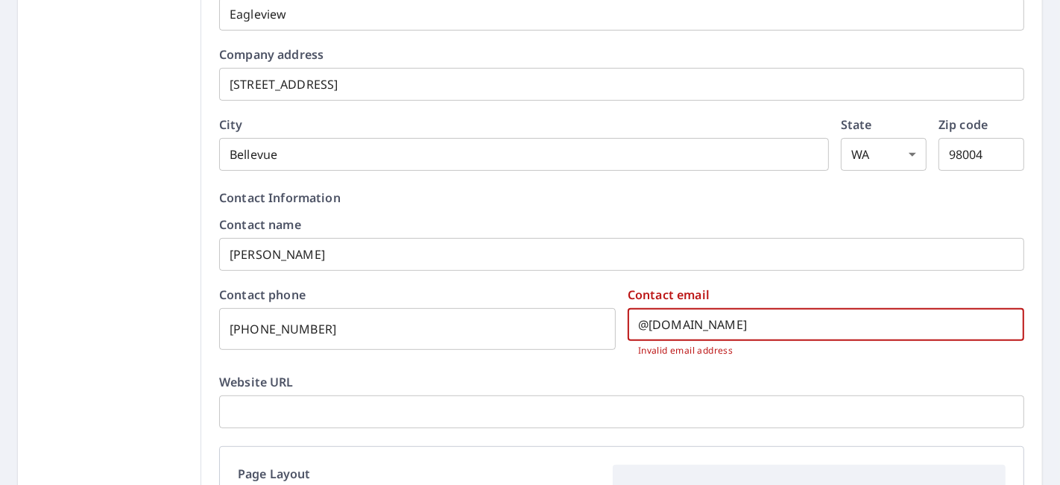
checkbox input "true"
type input "b@[DOMAIN_NAME]"
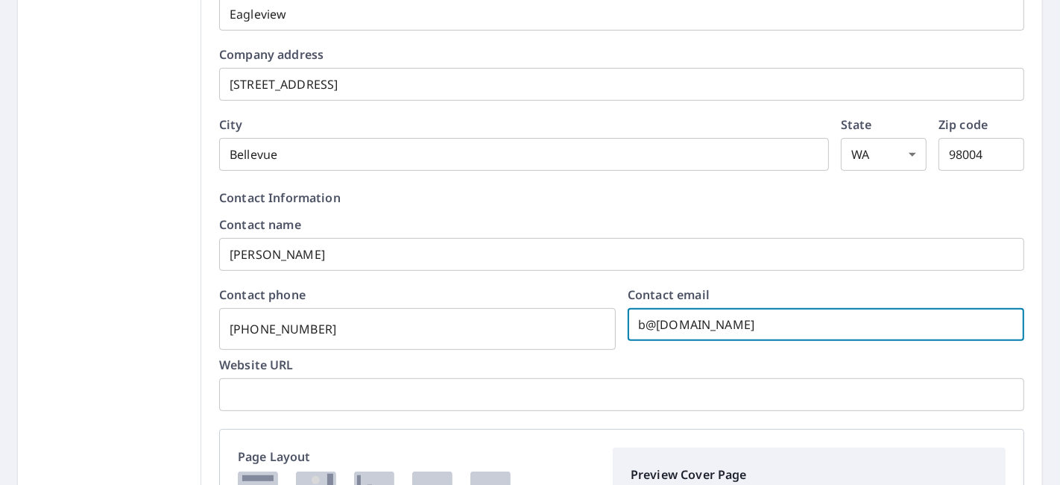
checkbox input "true"
type input "[EMAIL_ADDRESS][DOMAIN_NAME]"
checkbox input "true"
type input "[EMAIL_ADDRESS][DOMAIN_NAME]"
checkbox input "true"
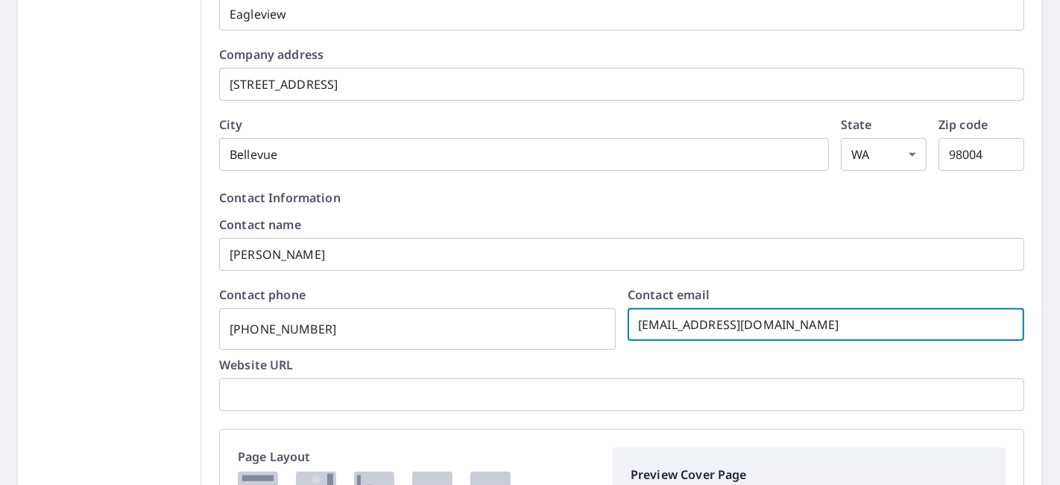
type input "[EMAIL_ADDRESS][DOMAIN_NAME]"
checkbox input "true"
type input "burp.@[DOMAIN_NAME]"
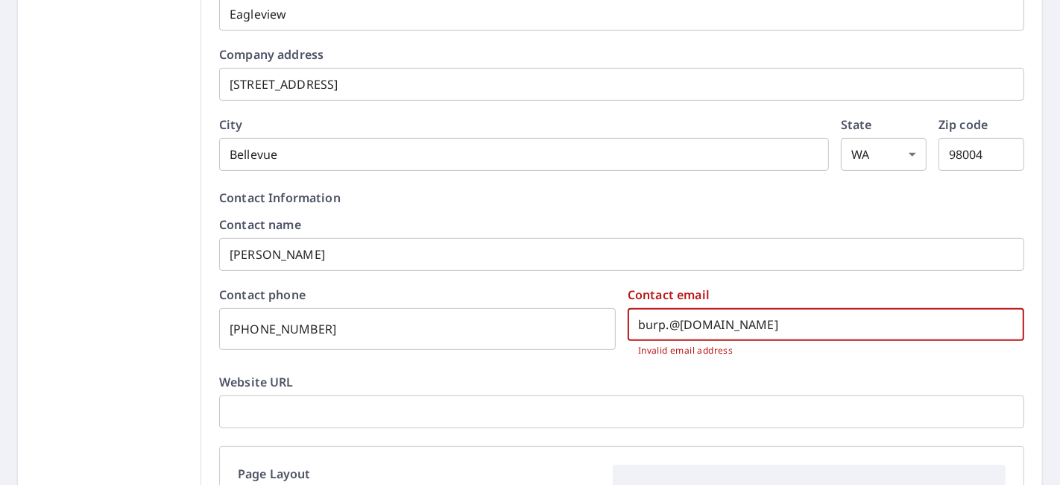
checkbox input "true"
type input "[EMAIL_ADDRESS][DOMAIN_NAME]"
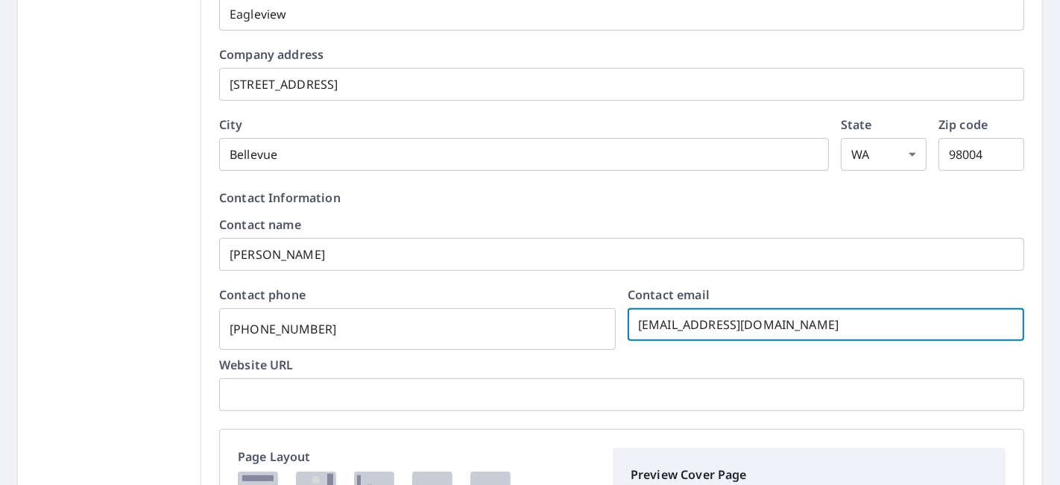
checkbox input "true"
type input "[DOMAIN_NAME][EMAIL_ADDRESS][DOMAIN_NAME]"
checkbox input "true"
type input "[EMAIL_ADDRESS][DOMAIN_NAME]"
checkbox input "true"
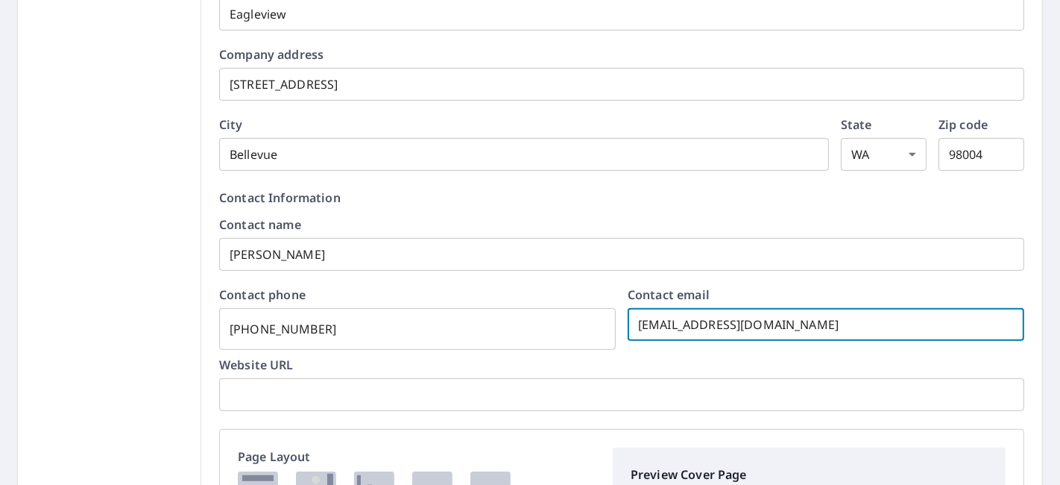
type input "[DOMAIN_NAME][EMAIL_ADDRESS][DOMAIN_NAME]"
checkbox input "true"
type input "[DOMAIN_NAME][EMAIL_ADDRESS][DOMAIN_NAME]"
checkbox input "true"
type input "[DOMAIN_NAME][EMAIL_ADDRESS][DOMAIN_NAME]"
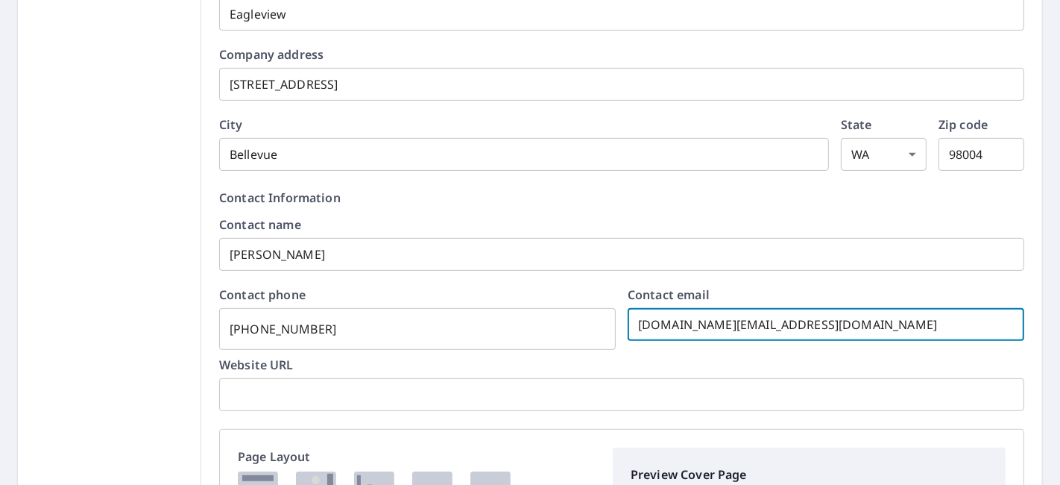
checkbox input "true"
type input "[EMAIL_ADDRESS][DOMAIN_NAME]"
checkbox input "true"
type input "[EMAIL_ADDRESS][DOMAIN_NAME]"
checkbox input "true"
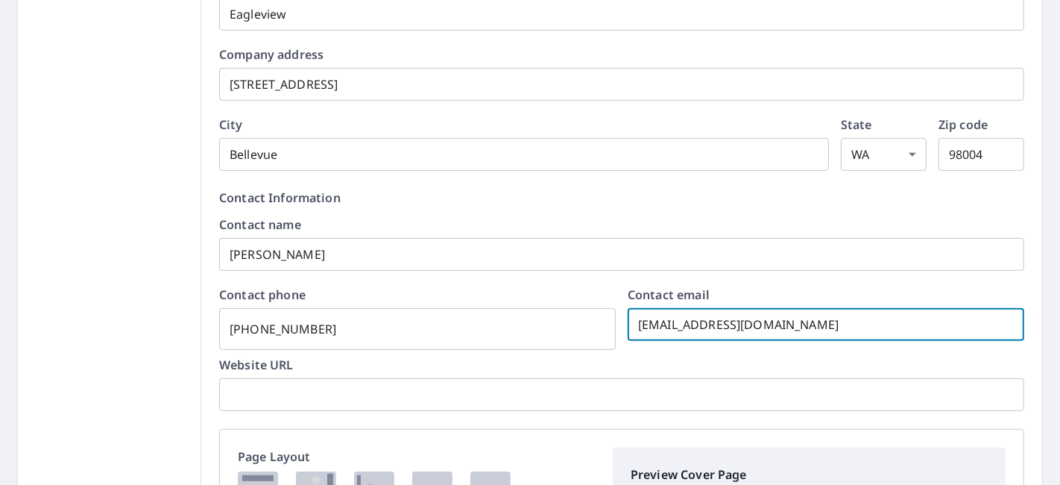
scroll to position [1042, 0]
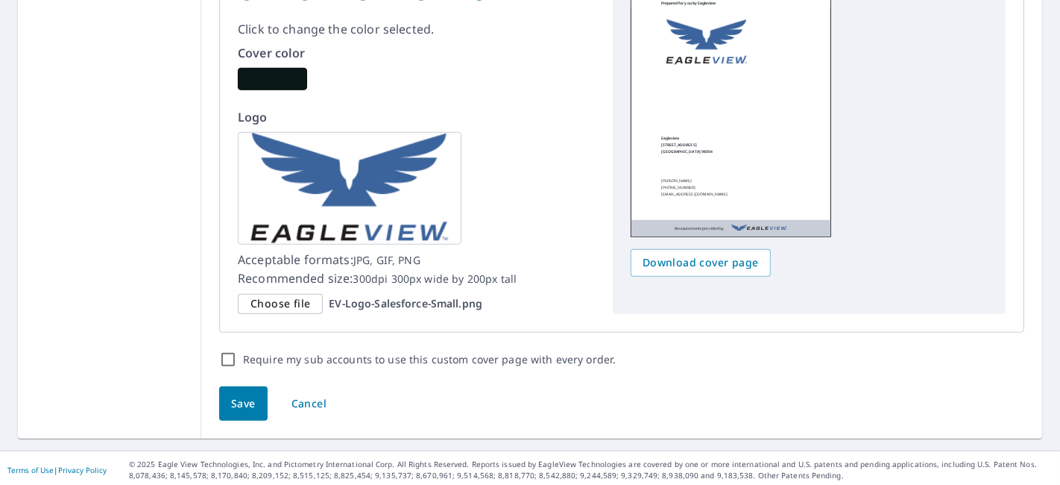
click at [256, 411] on button "Save" at bounding box center [243, 403] width 48 height 35
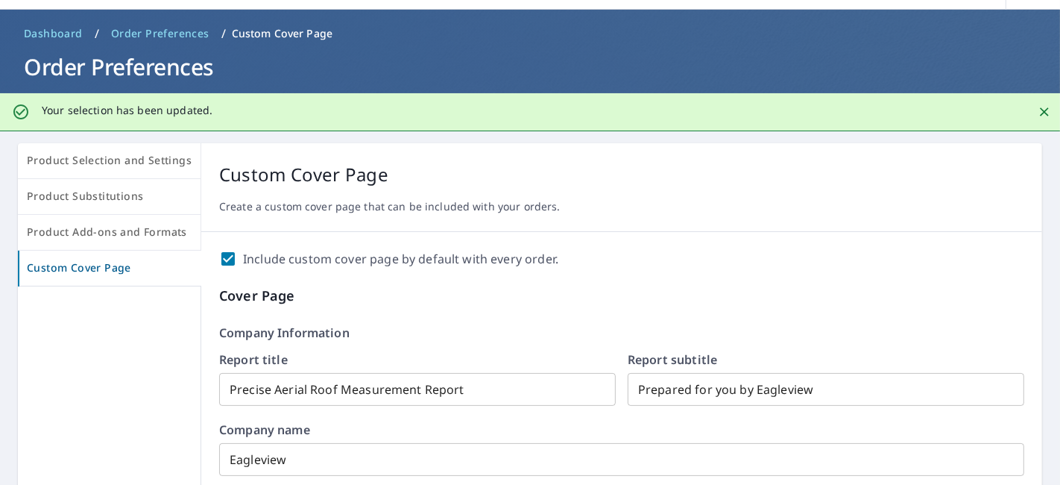
scroll to position [0, 0]
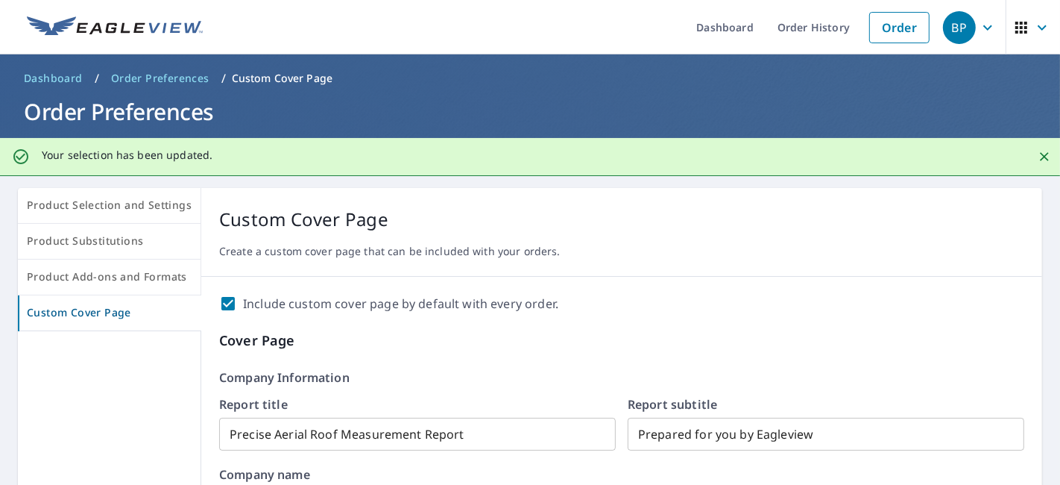
click at [979, 29] on icon "button" at bounding box center [988, 28] width 18 height 18
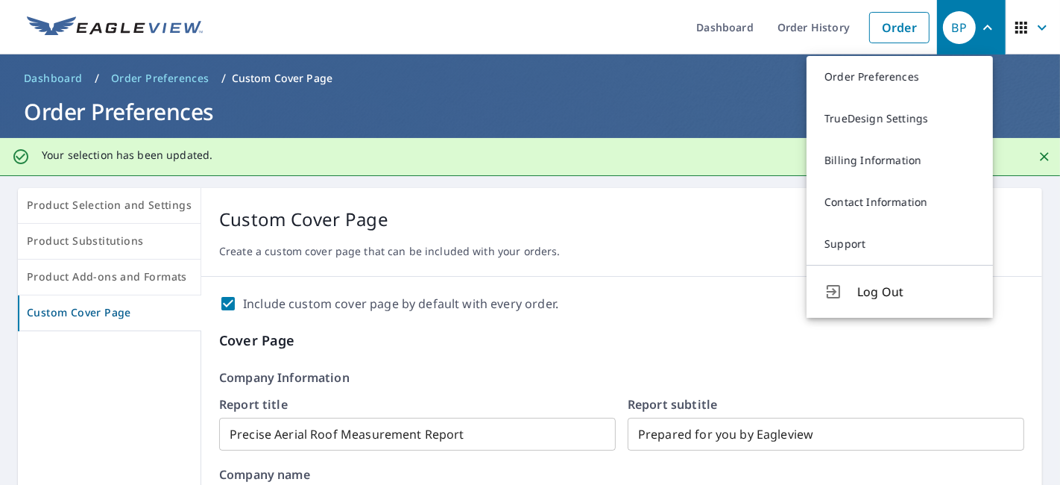
click at [763, 130] on header "Dashboard / Order Preferences / Custom Cover Page Order Preferences" at bounding box center [530, 96] width 1060 height 84
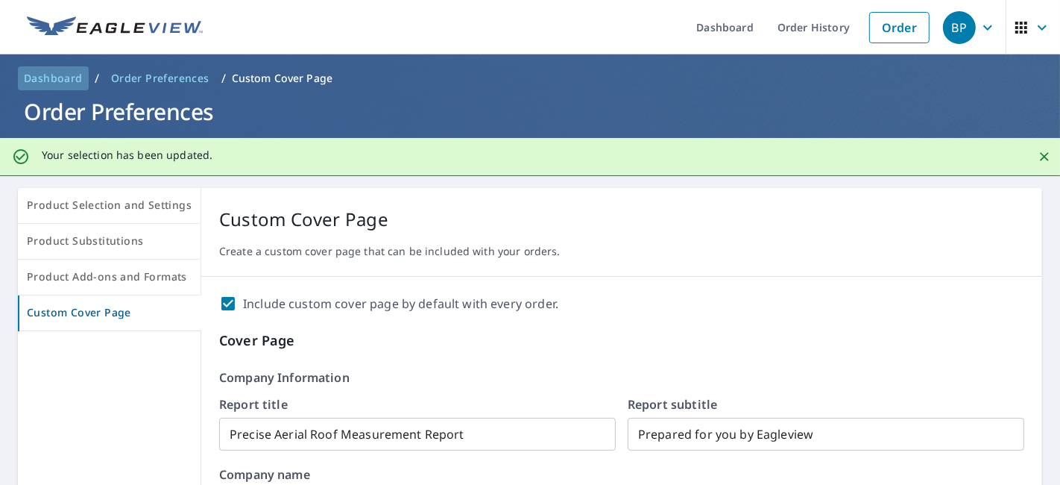
click at [45, 75] on span "Dashboard" at bounding box center [53, 78] width 59 height 15
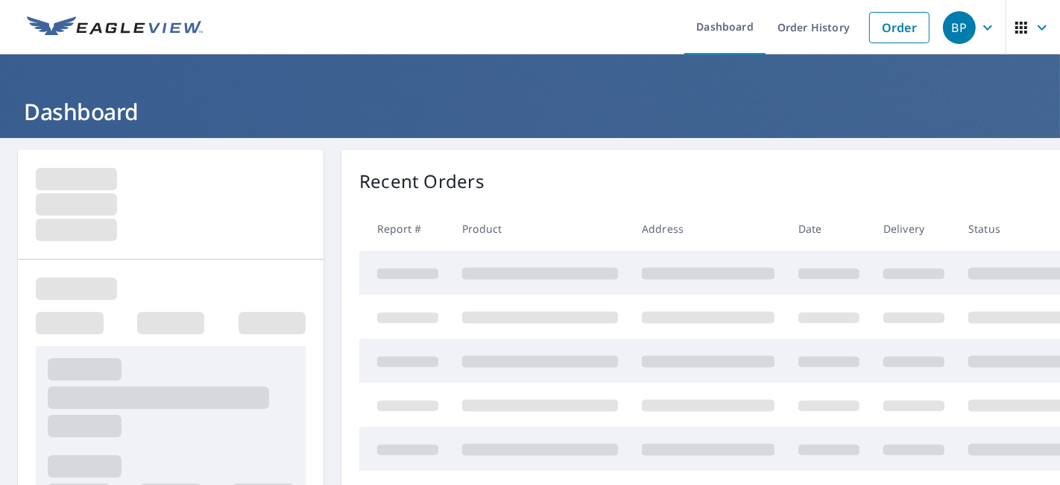
click at [1033, 30] on icon "button" at bounding box center [1042, 28] width 18 height 18
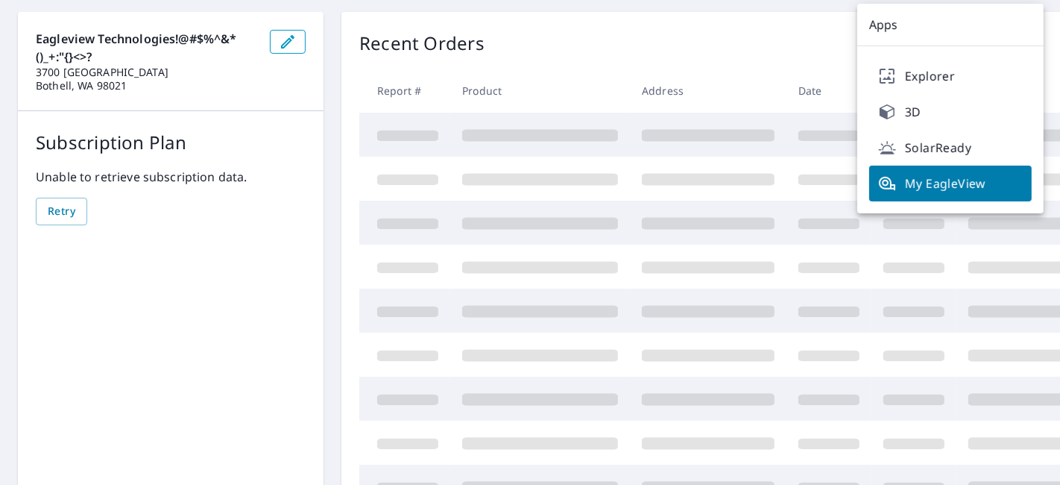
scroll to position [130, 0]
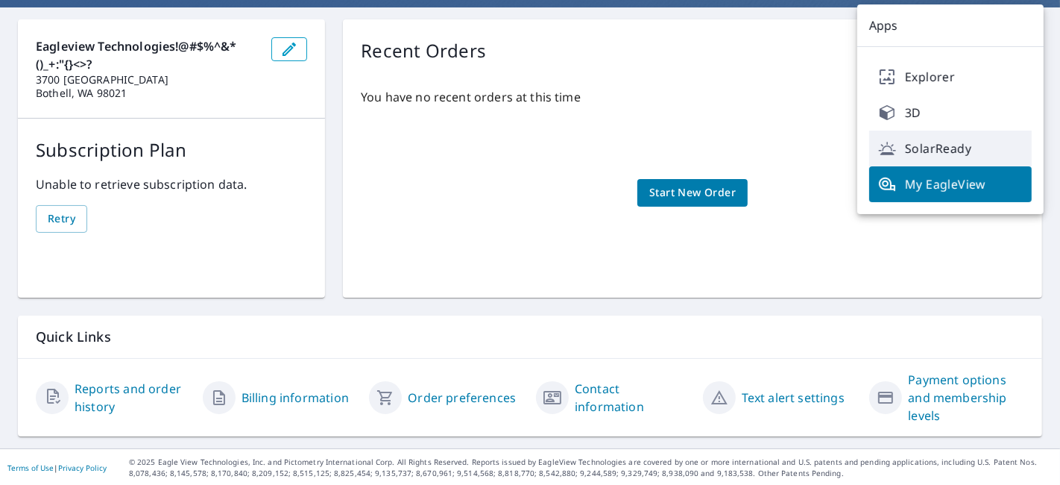
click at [944, 151] on span "SolarReady" at bounding box center [950, 148] width 145 height 18
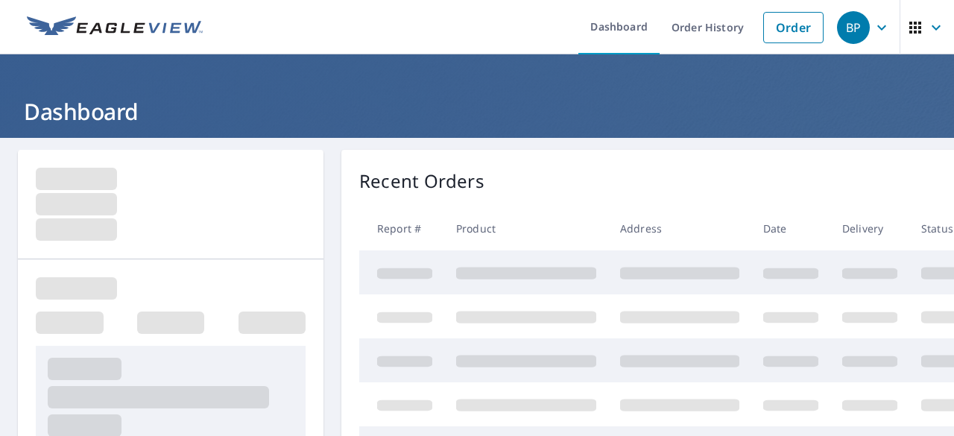
scroll to position [45, 0]
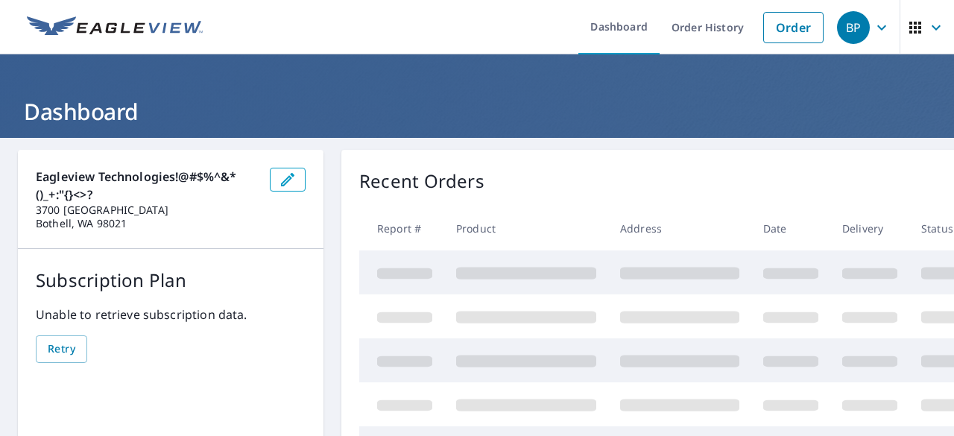
click at [873, 32] on icon "button" at bounding box center [882, 28] width 18 height 18
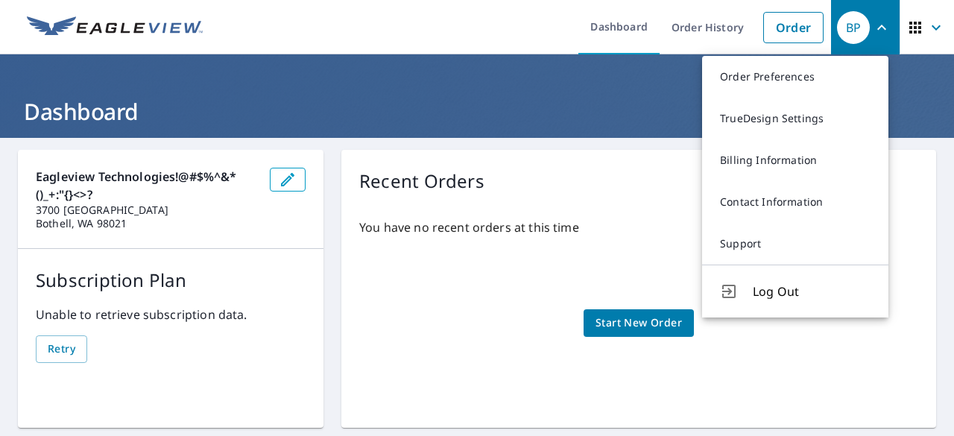
click at [928, 31] on icon "button" at bounding box center [937, 28] width 18 height 18
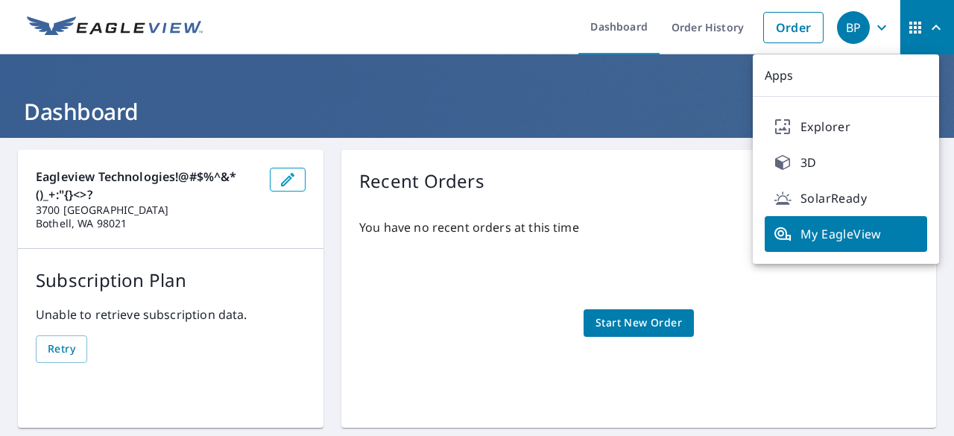
click at [819, 117] on link "Explorer" at bounding box center [846, 127] width 163 height 36
